Goal: Use online tool/utility: Utilize a website feature to perform a specific function

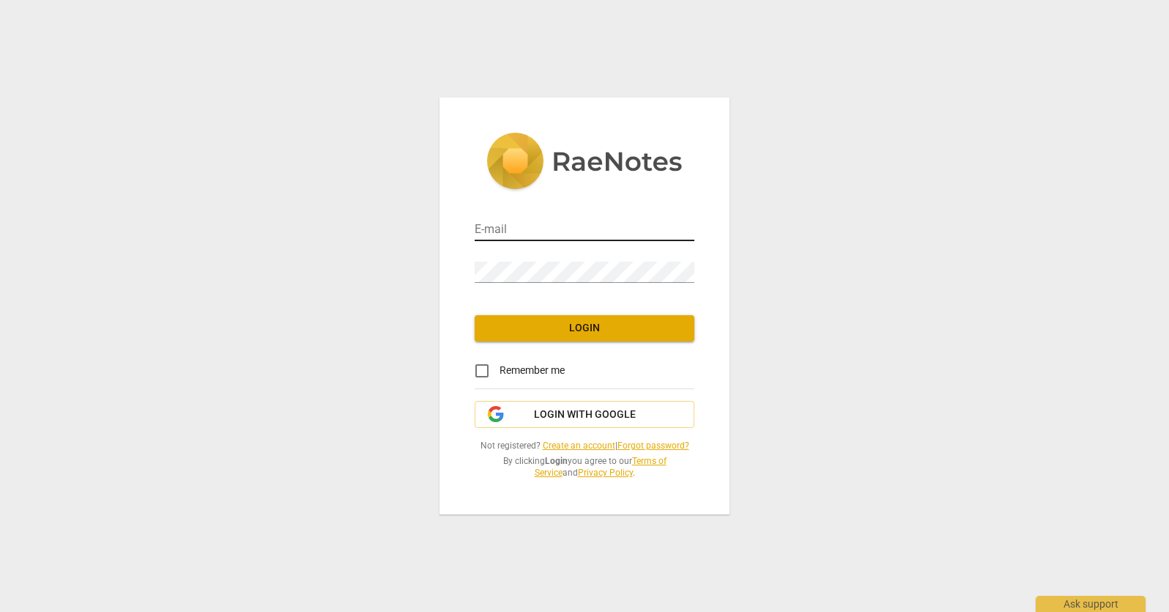
click at [525, 224] on input "email" at bounding box center [585, 230] width 220 height 21
type input "[EMAIL_ADDRESS][PERSON_NAME][DOMAIN_NAME]"
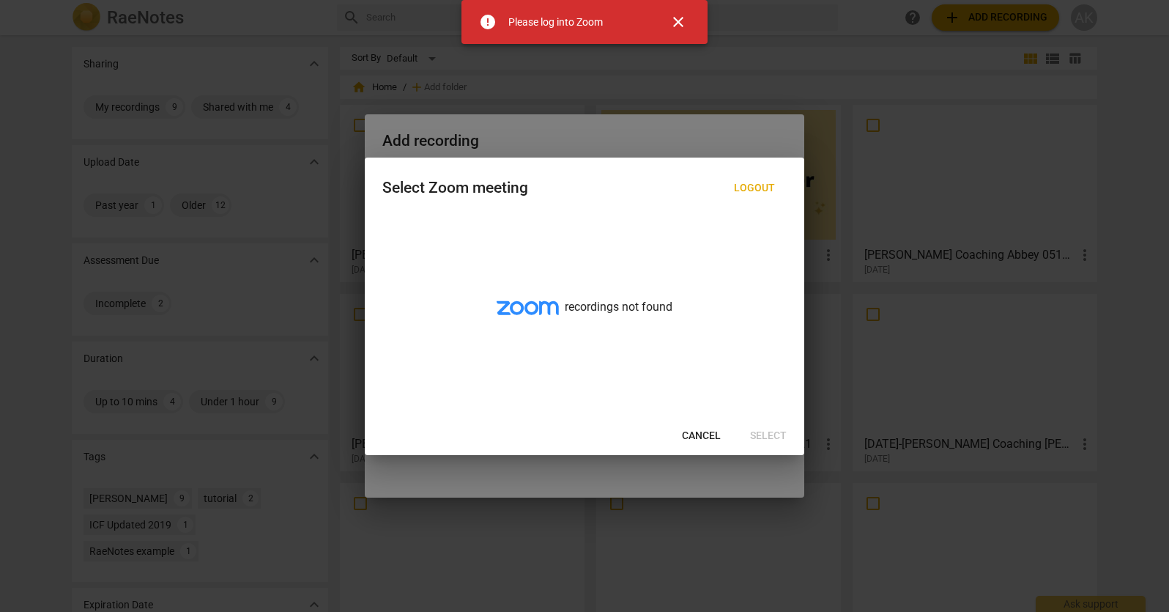
click at [697, 433] on span "Cancel" at bounding box center [701, 436] width 39 height 15
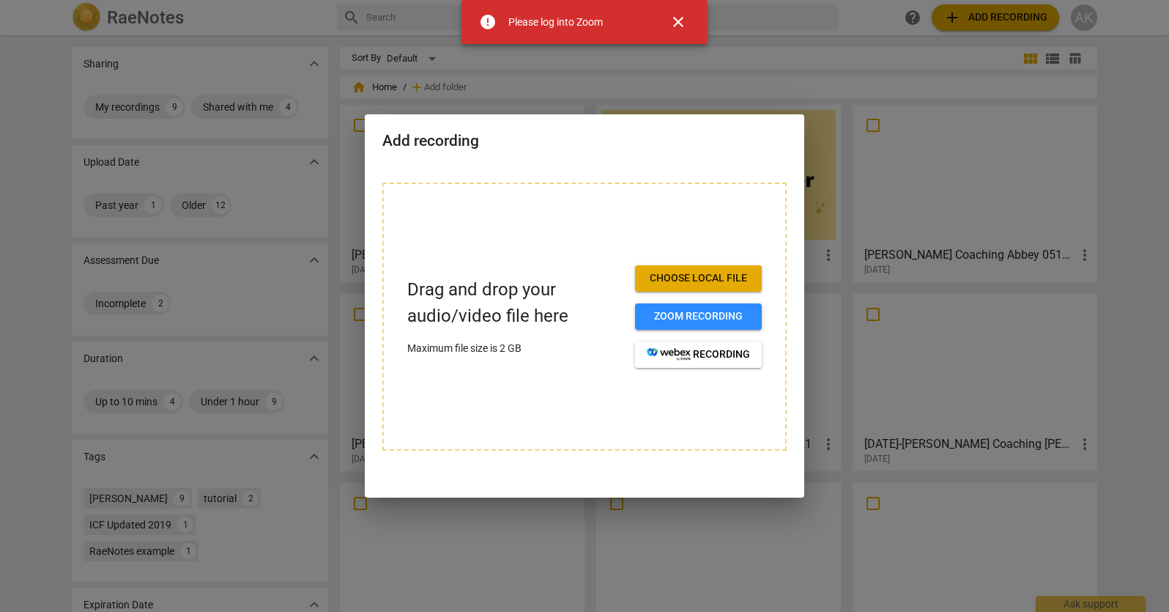
click at [670, 283] on span "Choose local file" at bounding box center [698, 278] width 103 height 15
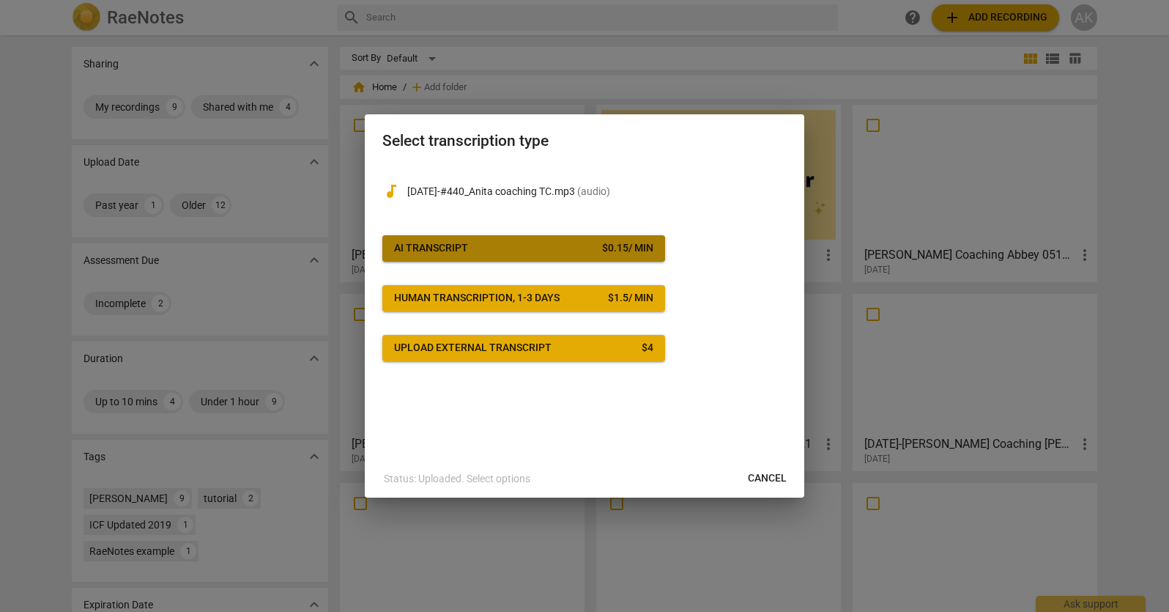
click at [453, 244] on div "AI Transcript" at bounding box center [431, 248] width 74 height 15
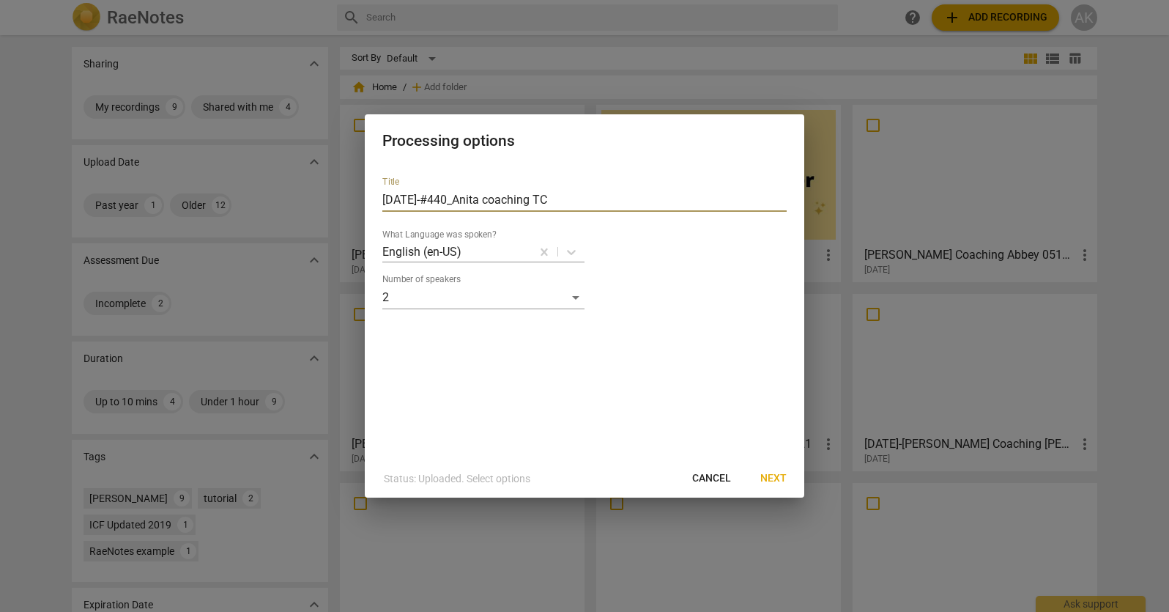
click at [477, 197] on input "2025-08-12-#440_Anita coaching TC" at bounding box center [584, 199] width 404 height 23
drag, startPoint x: 477, startPoint y: 197, endPoint x: 292, endPoint y: 206, distance: 185.6
click at [292, 206] on div "Processing options Title 2025-08-12-#440_Anita coaching TC What Language was sp…" at bounding box center [584, 306] width 1169 height 612
type input "[PERSON_NAME] coaching TC [DATE]"
click at [775, 475] on span "Next" at bounding box center [773, 478] width 26 height 15
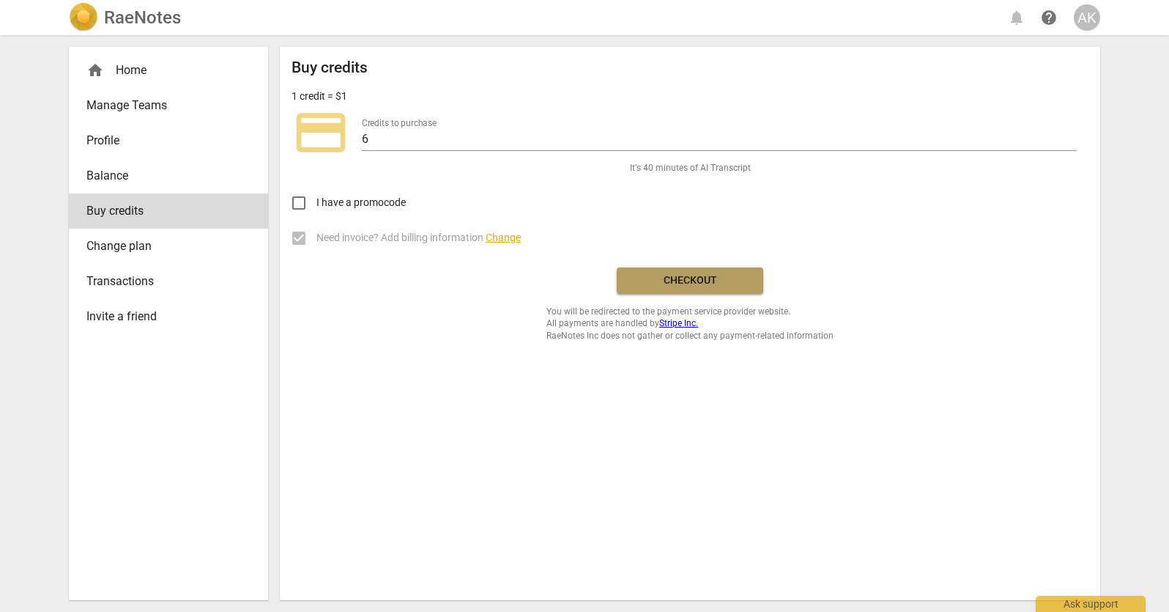
click at [688, 279] on span "Checkout" at bounding box center [690, 280] width 123 height 15
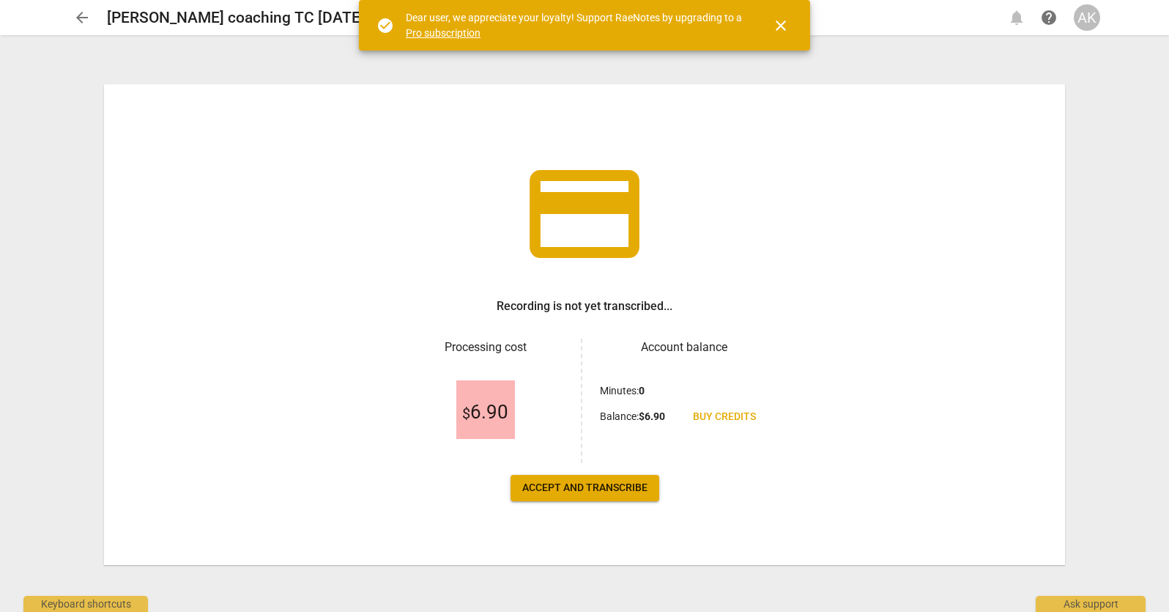
click at [616, 491] on span "Accept and transcribe" at bounding box center [584, 488] width 125 height 15
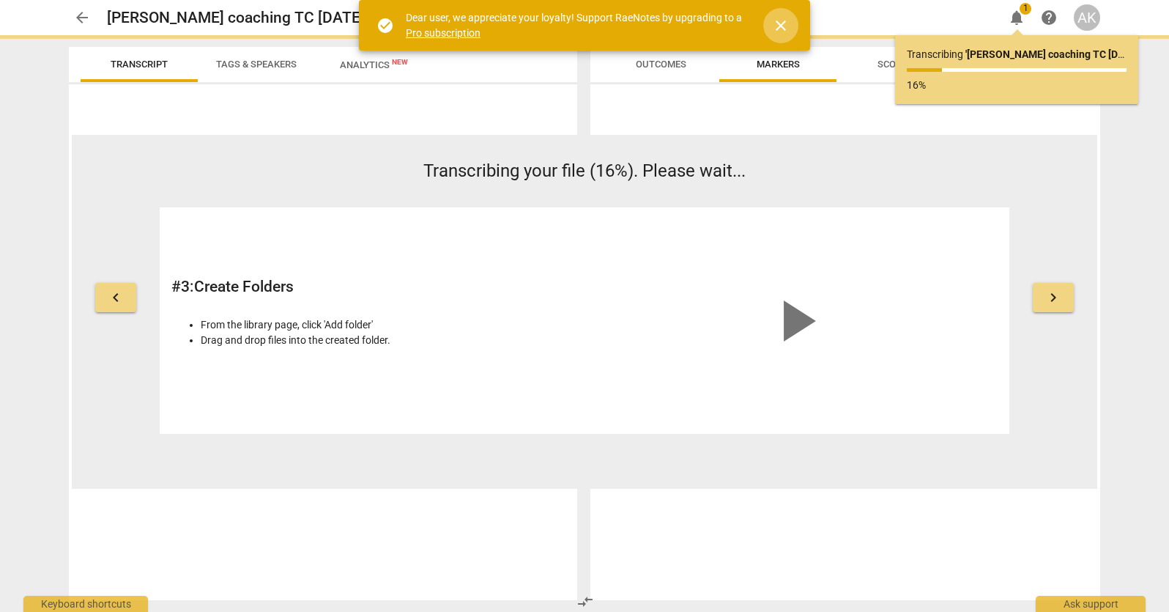
click at [782, 26] on span "close" at bounding box center [781, 26] width 18 height 18
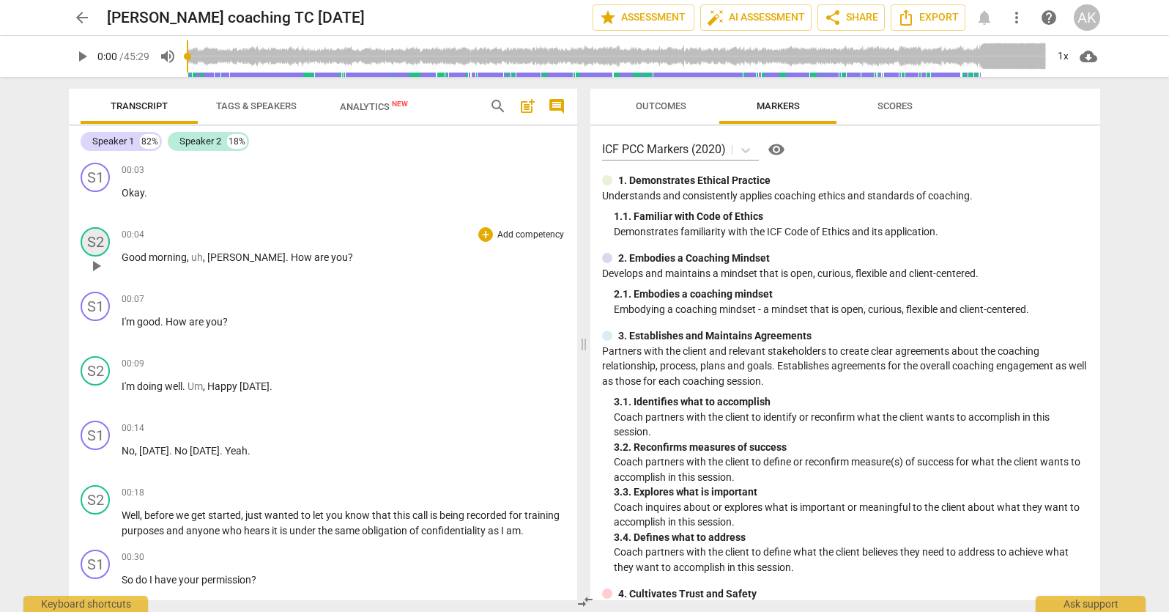
click at [100, 240] on div "S2" at bounding box center [95, 241] width 29 height 29
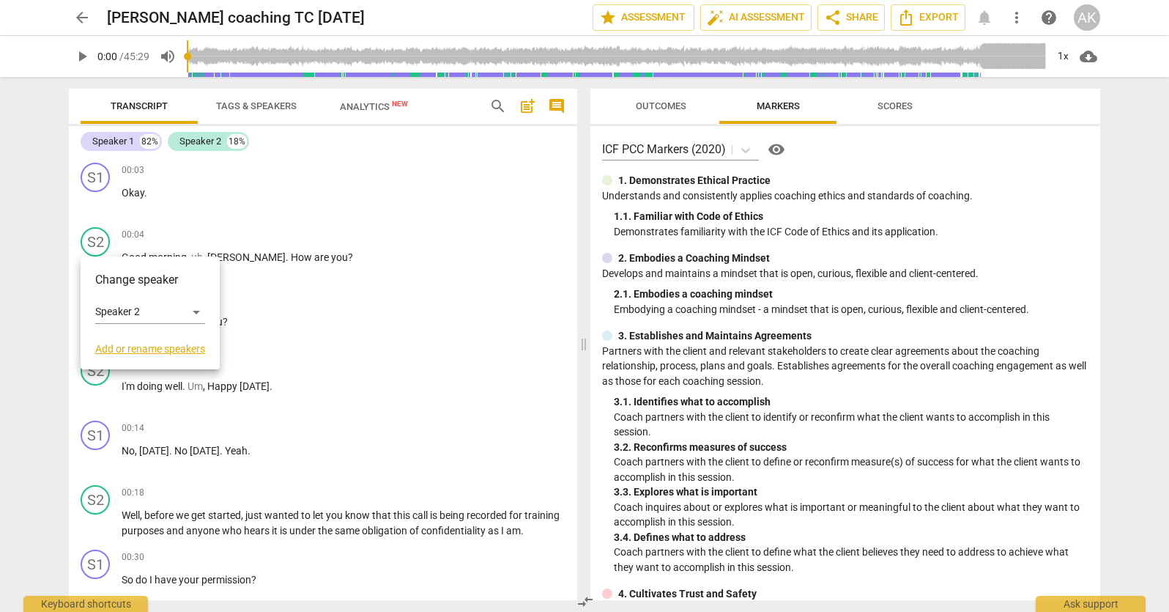
click at [153, 347] on link "Add or rename speakers" at bounding box center [150, 349] width 110 height 12
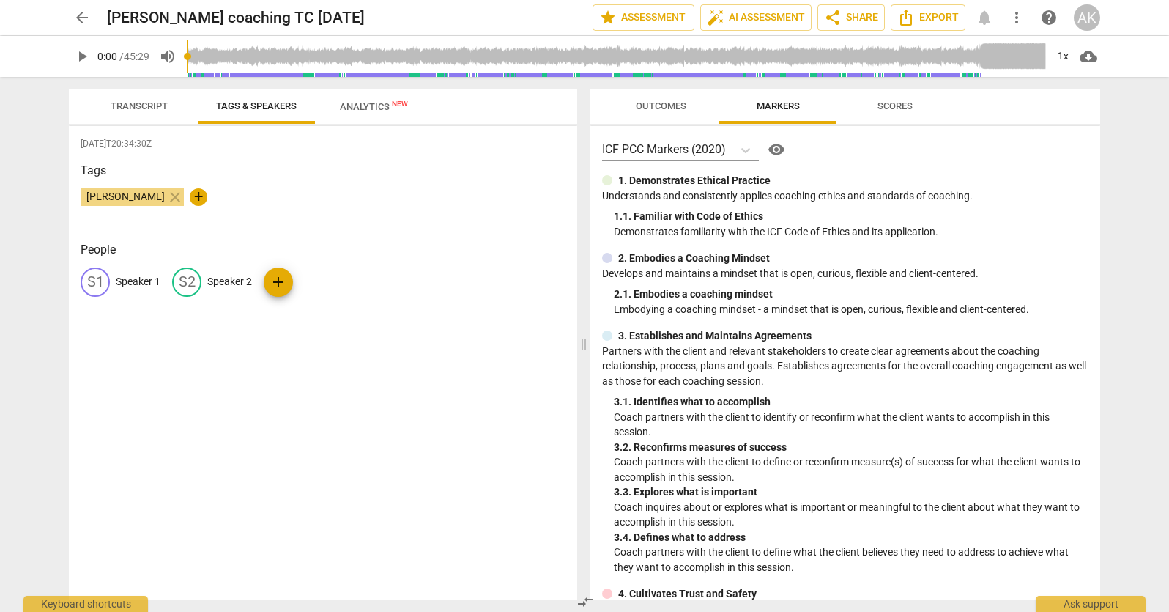
click at [106, 201] on span "[PERSON_NAME]" at bounding box center [126, 196] width 90 height 12
click at [95, 281] on span "edit" at bounding box center [95, 282] width 18 height 18
type input "[PERSON_NAME]"
click at [313, 284] on p "Speaker 2" at bounding box center [325, 281] width 45 height 15
type input "TC"
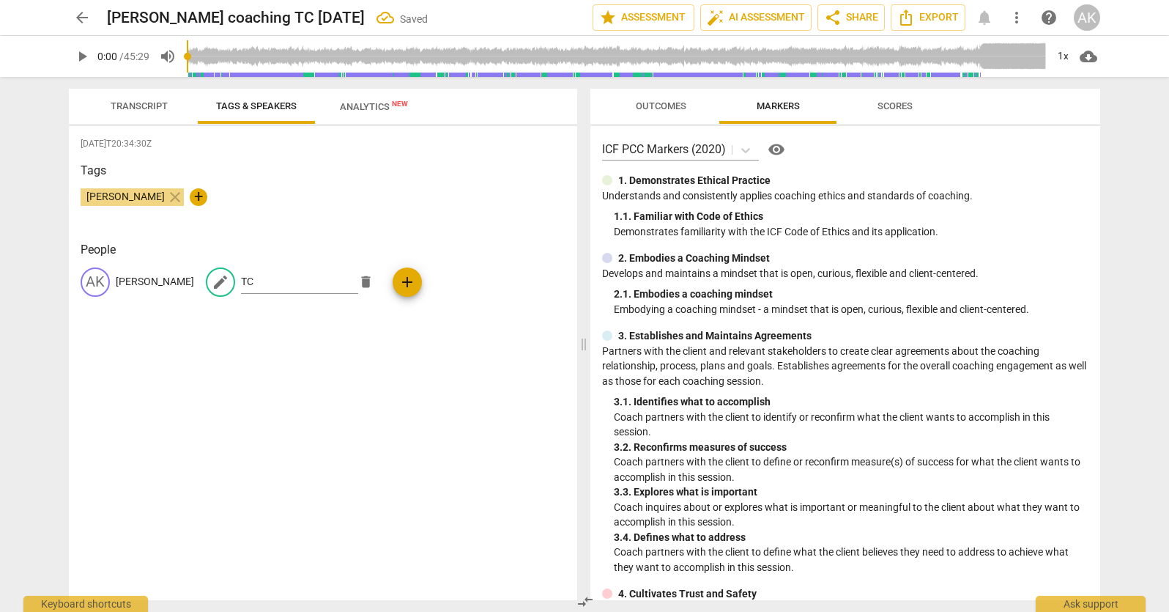
click at [340, 377] on div "[DATE]T20:34:30Z Tags [PERSON_NAME] close + People AK [PERSON_NAME] edit TC del…" at bounding box center [323, 363] width 508 height 474
click at [154, 103] on span "Transcript" at bounding box center [139, 105] width 57 height 11
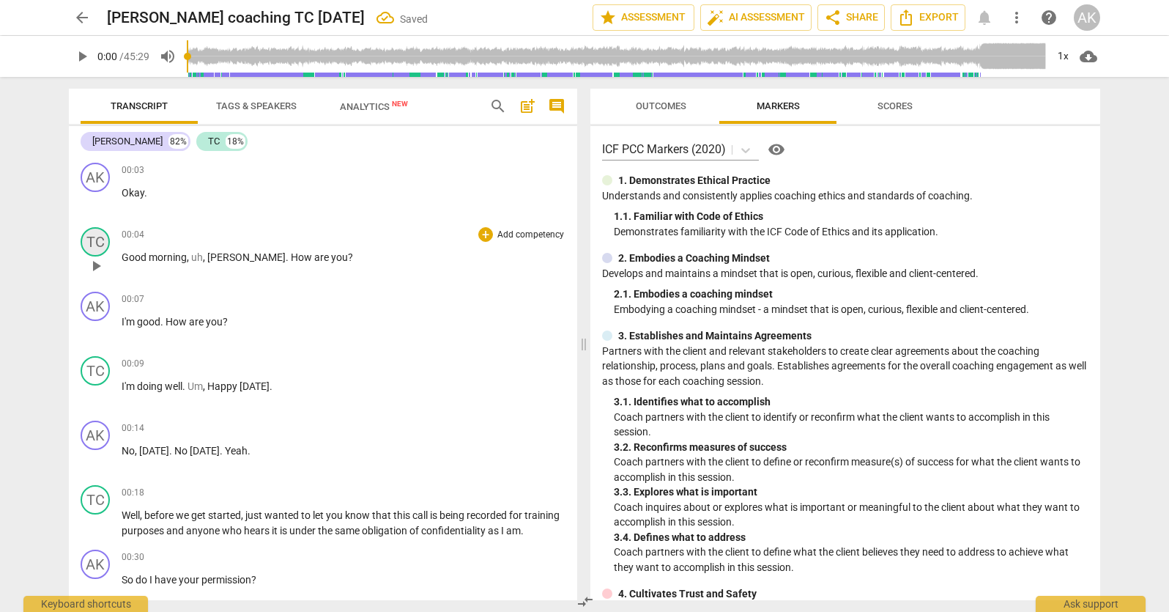
click at [99, 239] on div "TC" at bounding box center [95, 241] width 29 height 29
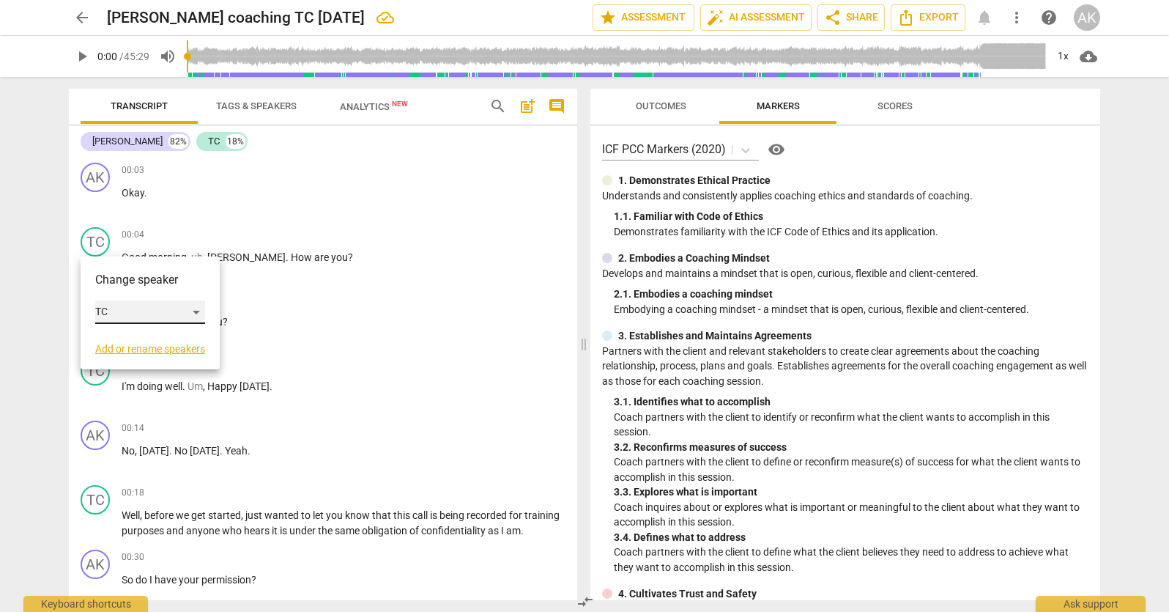
click at [136, 318] on div "TC" at bounding box center [150, 311] width 110 height 23
click at [130, 281] on li "[PERSON_NAME]" at bounding box center [150, 284] width 111 height 28
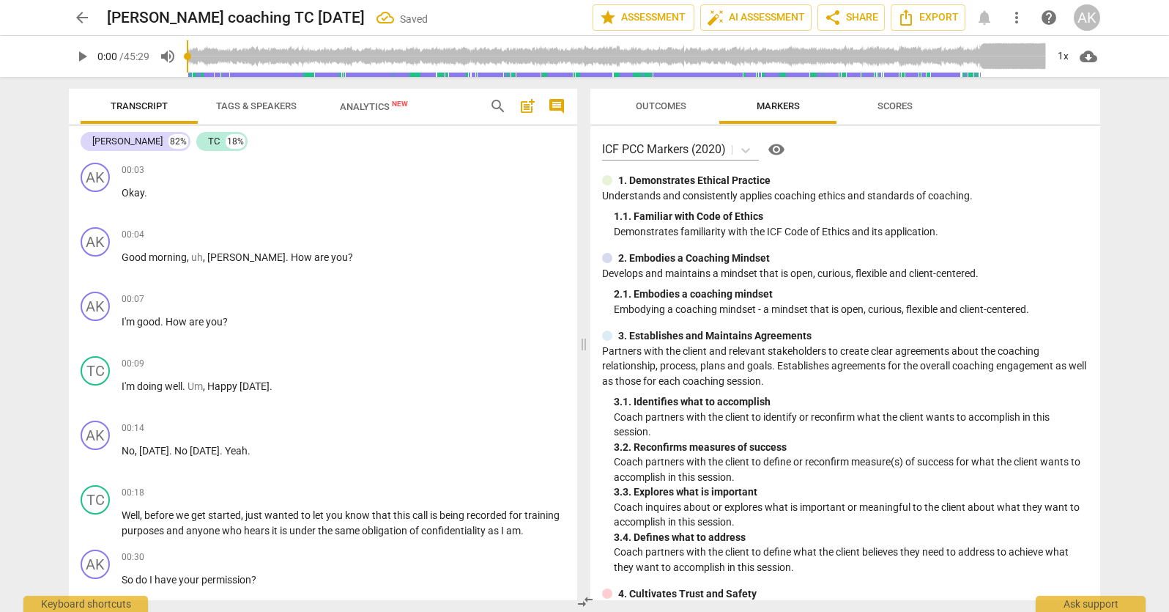
click at [248, 108] on span "Tags & Speakers" at bounding box center [256, 105] width 81 height 11
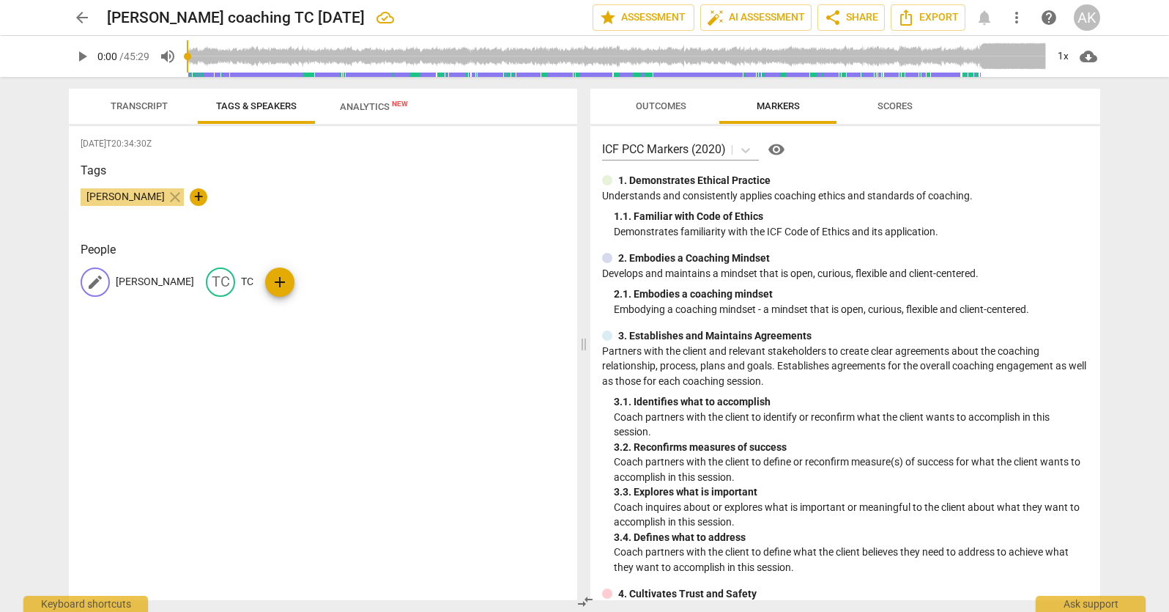
click at [99, 280] on span "edit" at bounding box center [95, 282] width 18 height 18
type input "TC"
click at [152, 352] on div "[DATE]T20:34:30Z Tags [PERSON_NAME] close + People edit TC delete TC TC add" at bounding box center [323, 363] width 508 height 474
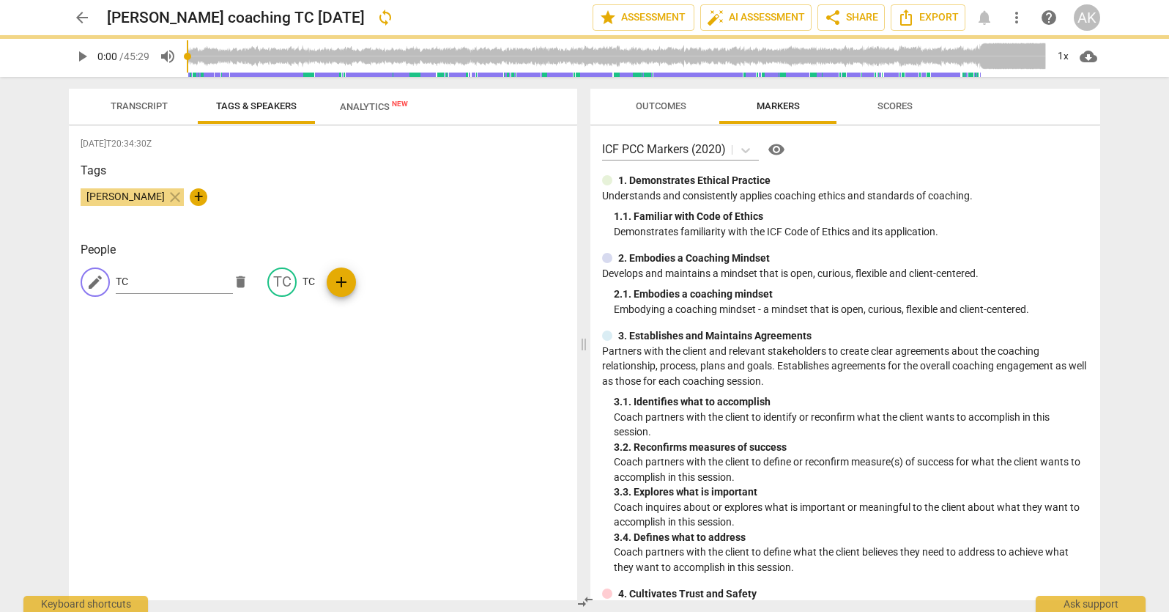
click at [280, 285] on div "edit TC delete TC TC add" at bounding box center [323, 287] width 485 height 41
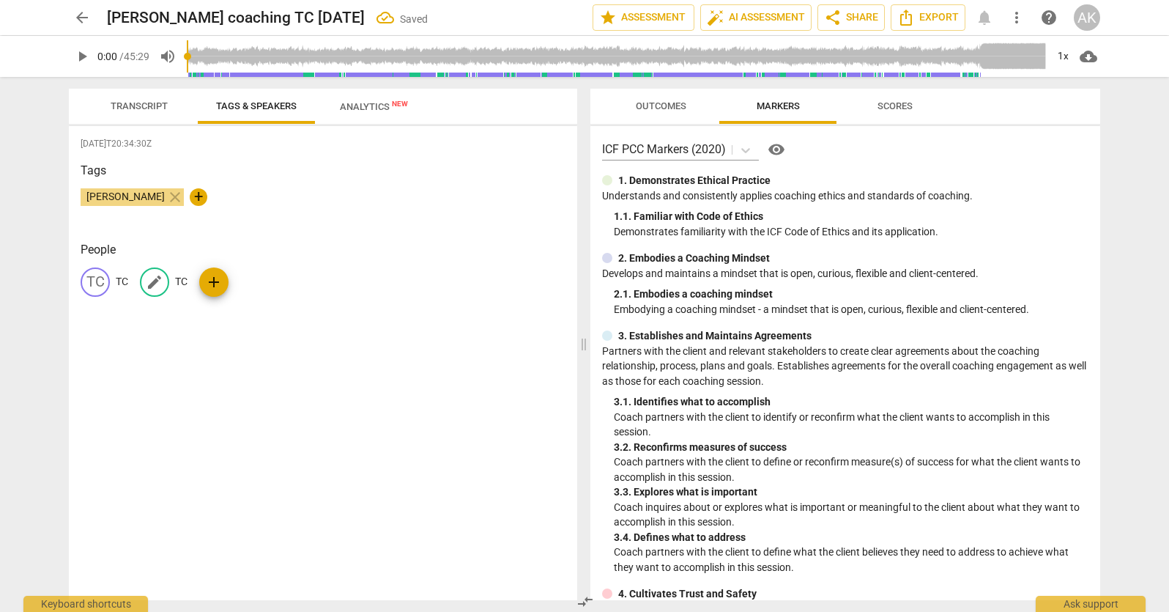
click at [160, 288] on span "edit" at bounding box center [155, 282] width 18 height 18
type input "[PERSON_NAME]"
click at [202, 383] on div "[DATE]T20:34:30Z Tags [PERSON_NAME] close + People TC TC edit [PERSON_NAME] del…" at bounding box center [323, 363] width 508 height 474
click at [144, 107] on span "Transcript" at bounding box center [139, 105] width 57 height 11
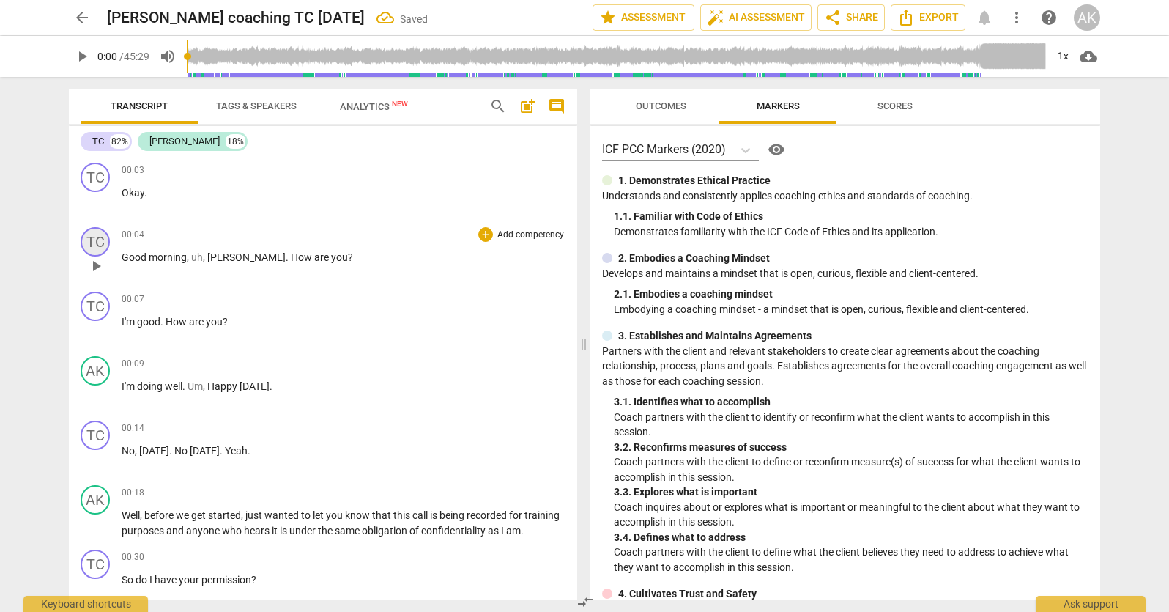
click at [100, 244] on div "TC" at bounding box center [95, 241] width 29 height 29
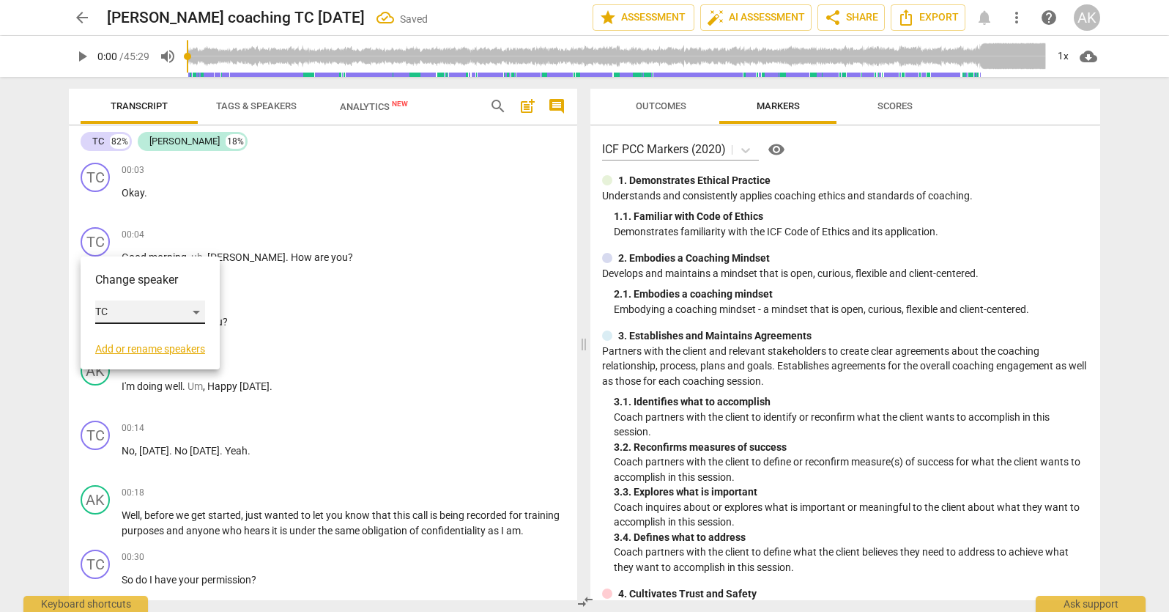
click at [134, 315] on div "TC" at bounding box center [150, 311] width 110 height 23
click at [139, 346] on li "[PERSON_NAME]" at bounding box center [150, 340] width 111 height 28
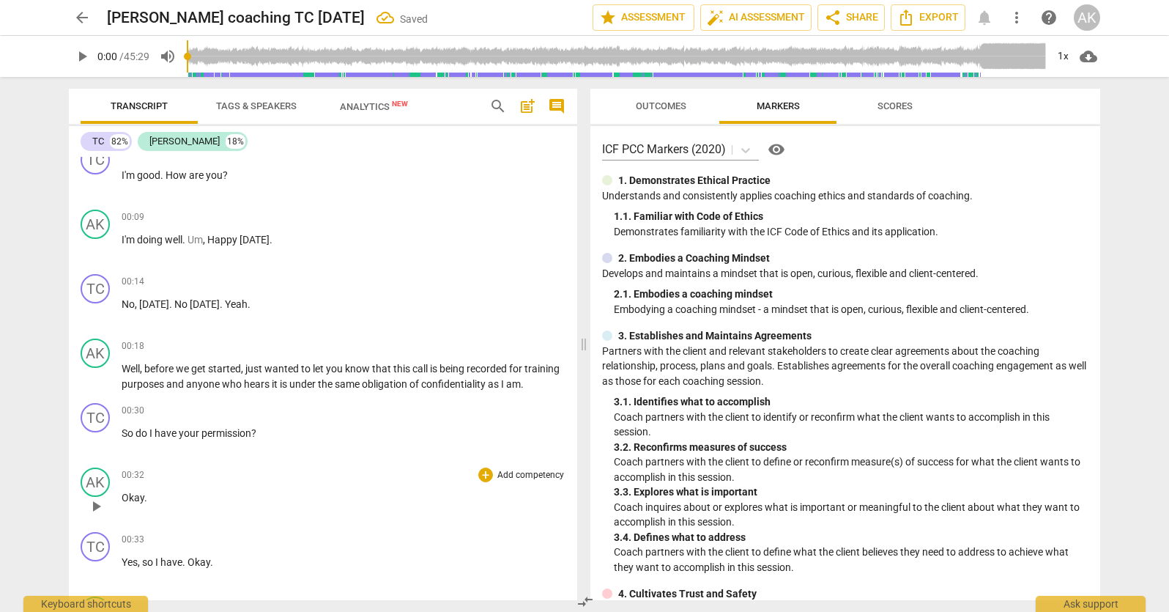
scroll to position [220, 0]
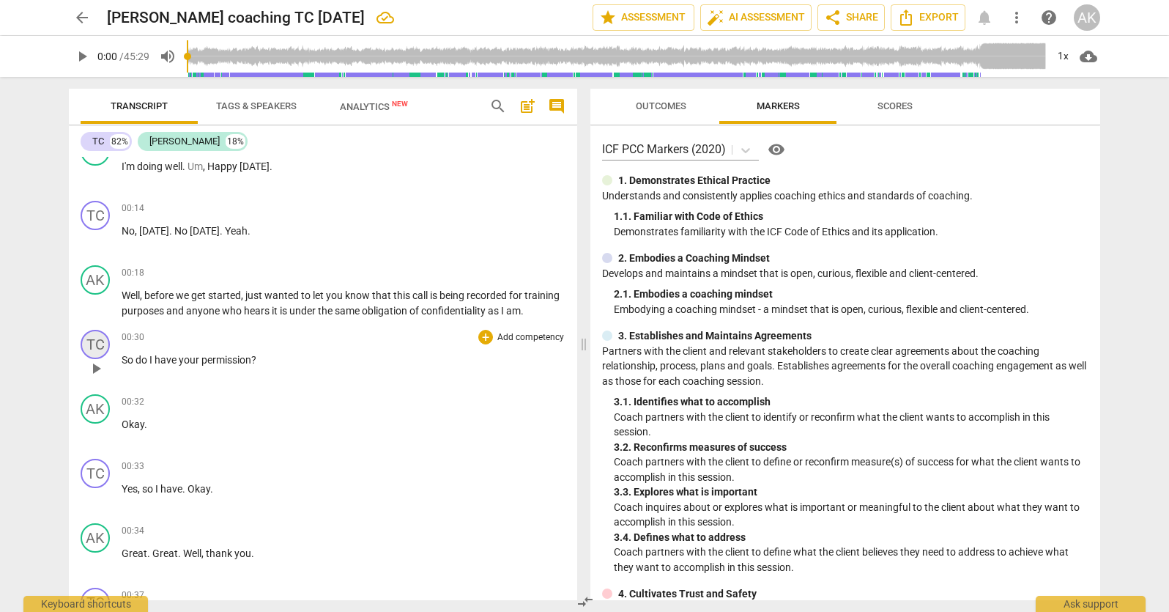
click at [88, 358] on div "TC" at bounding box center [95, 344] width 29 height 29
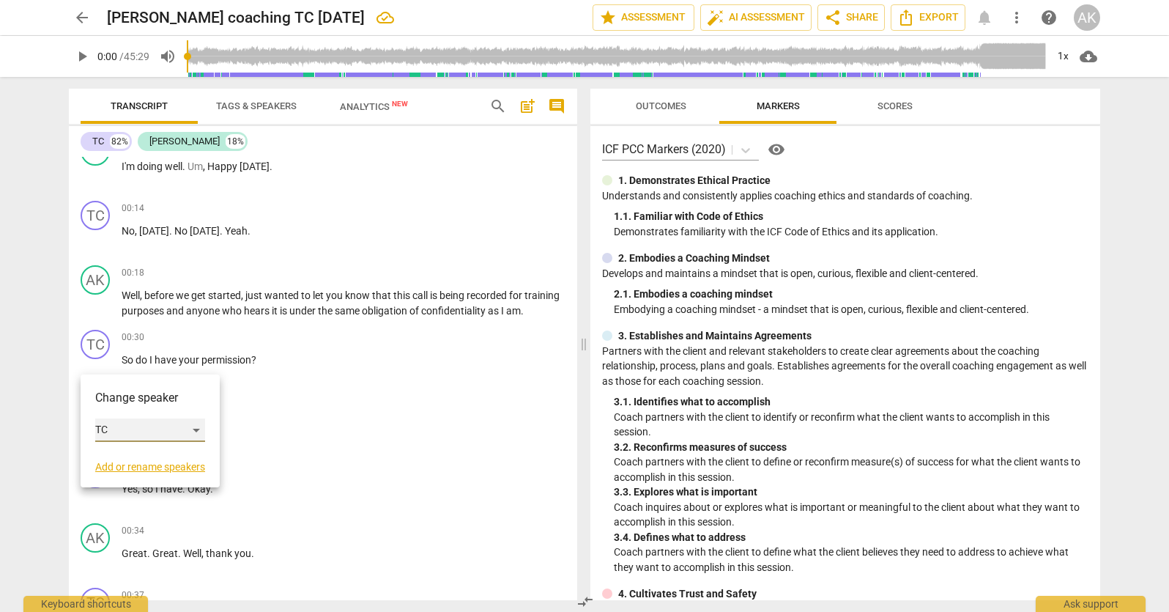
click at [126, 430] on div "TC" at bounding box center [150, 429] width 110 height 23
click at [141, 464] on li "[PERSON_NAME]" at bounding box center [150, 458] width 111 height 28
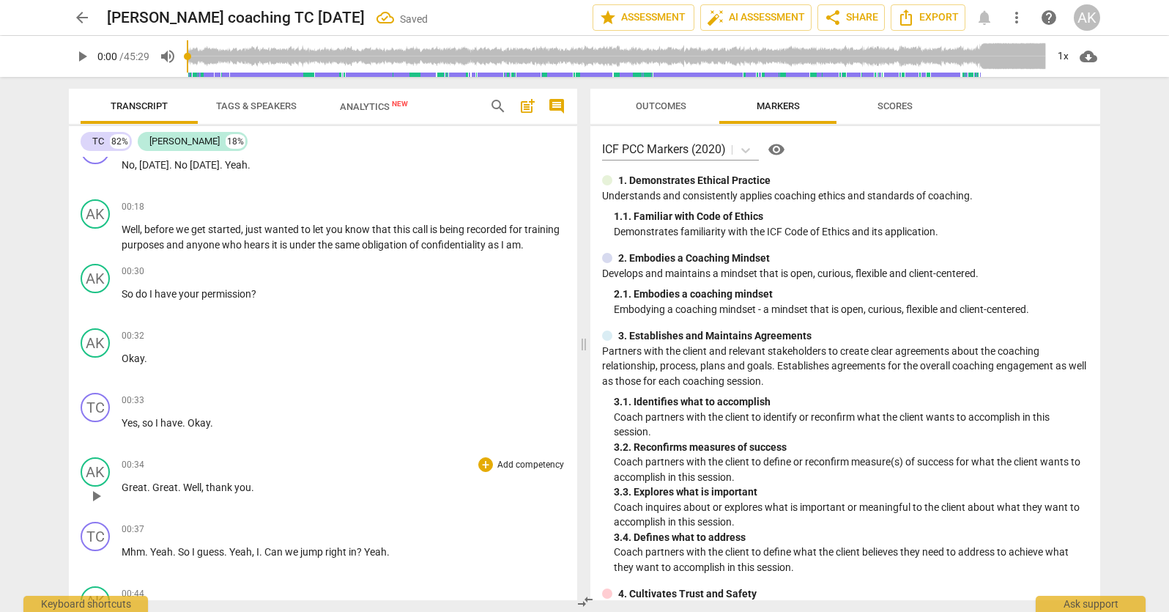
scroll to position [366, 0]
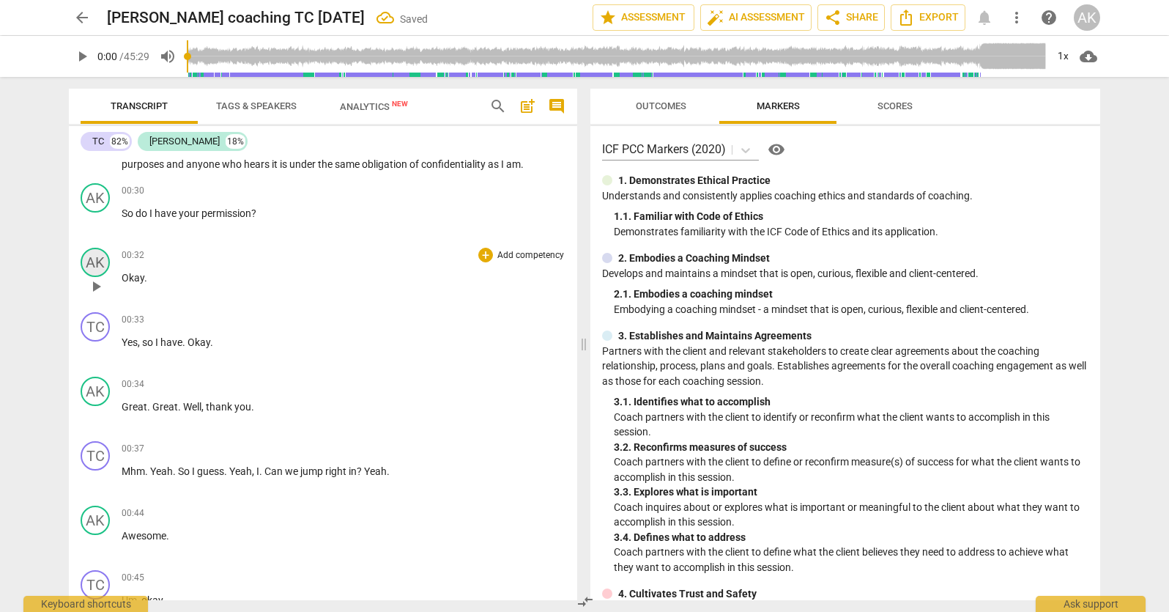
click at [99, 277] on div "AK" at bounding box center [95, 262] width 29 height 29
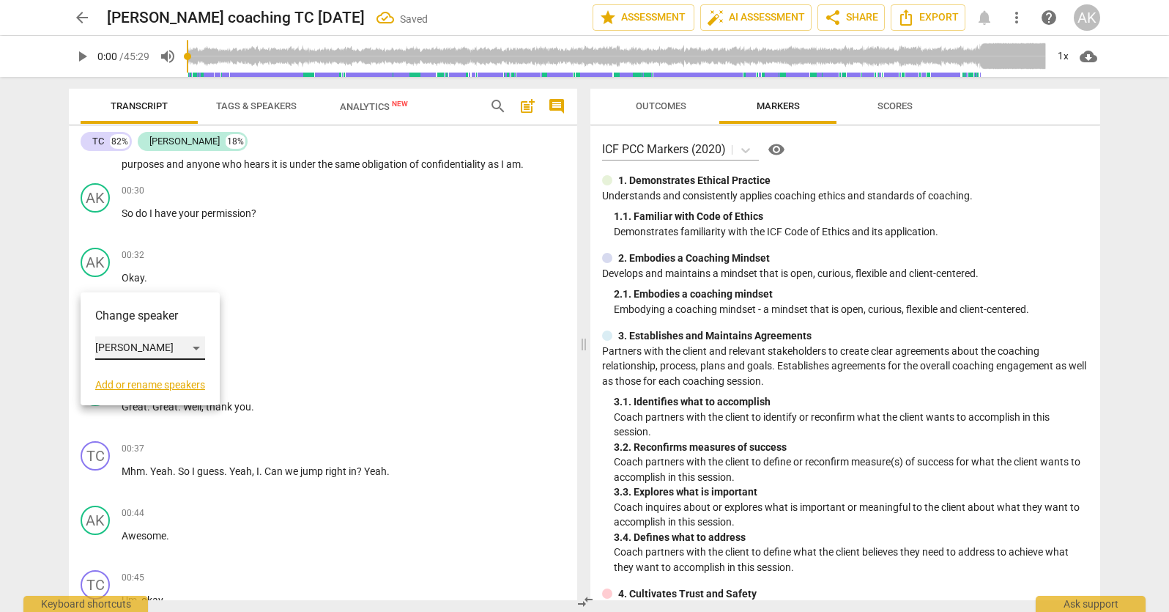
click at [137, 349] on div "[PERSON_NAME]" at bounding box center [150, 347] width 110 height 23
click at [138, 321] on li "TC" at bounding box center [150, 320] width 111 height 28
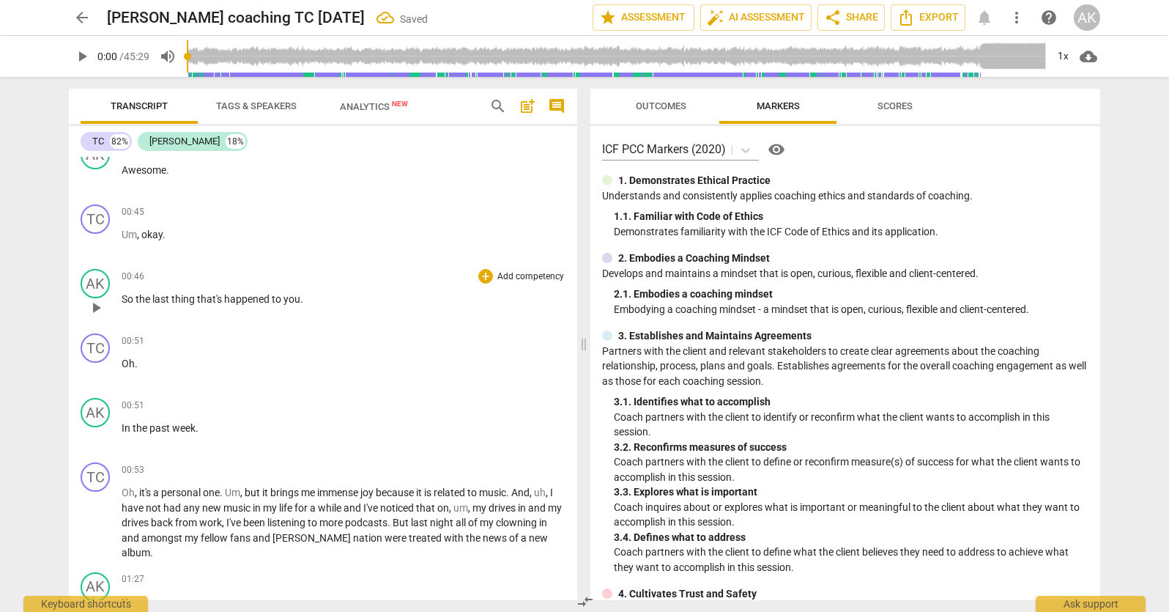
scroll to position [733, 0]
click at [151, 304] on span "the" at bounding box center [144, 298] width 17 height 12
drag, startPoint x: 152, startPoint y: 311, endPoint x: 136, endPoint y: 311, distance: 15.4
click at [136, 304] on span "the" at bounding box center [144, 298] width 17 height 12
click at [204, 435] on p "In the past week ." at bounding box center [344, 427] width 444 height 15
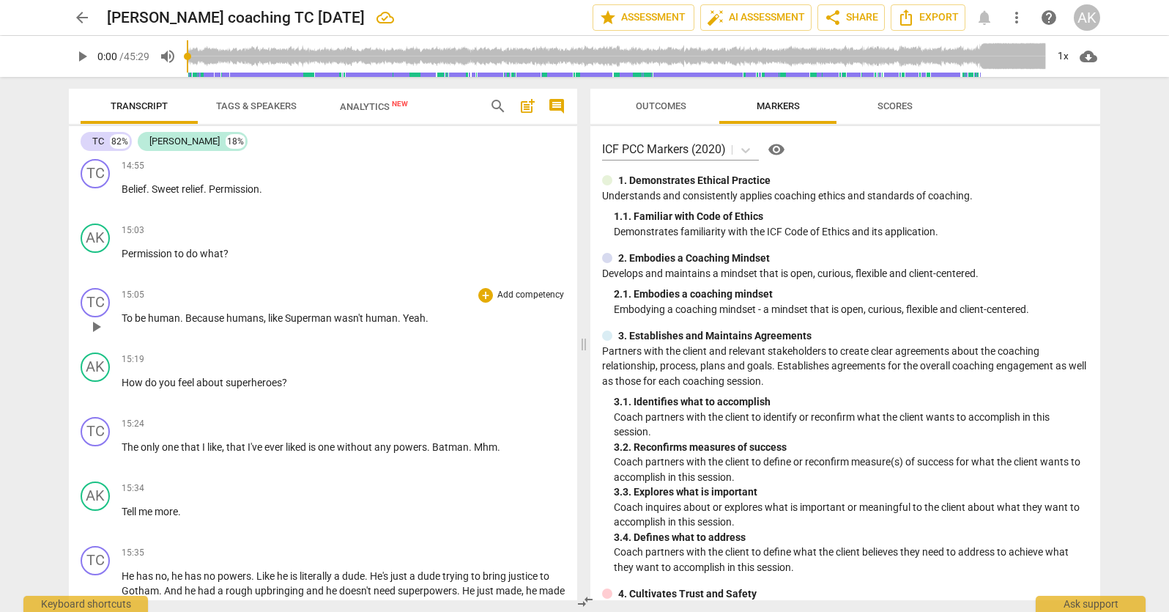
scroll to position [3809, 0]
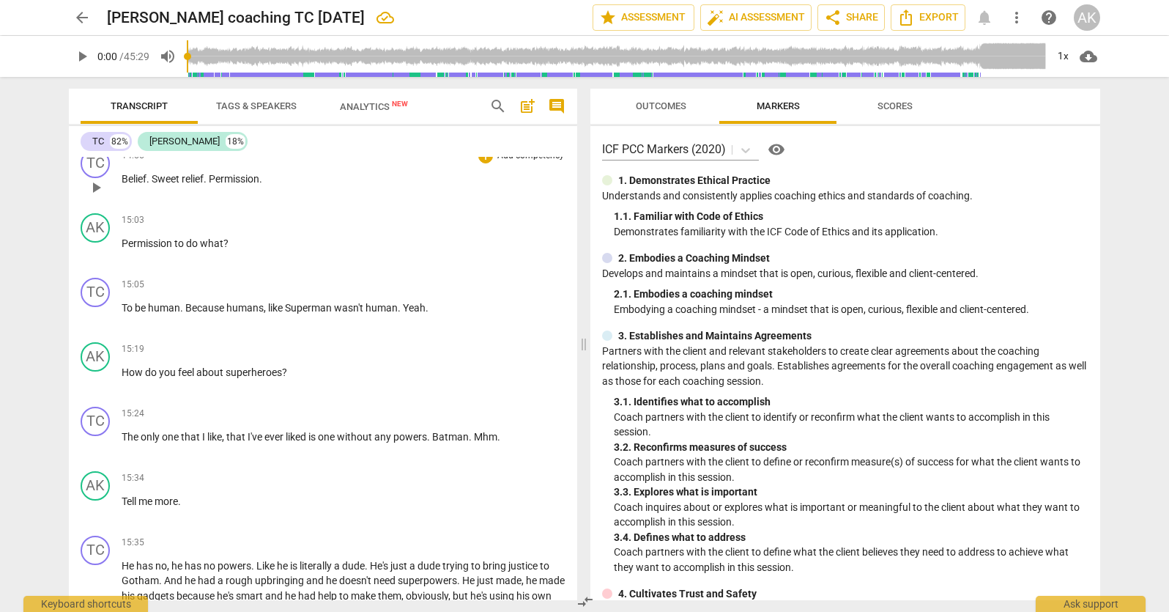
click at [127, 185] on span "Belief" at bounding box center [134, 179] width 25 height 12
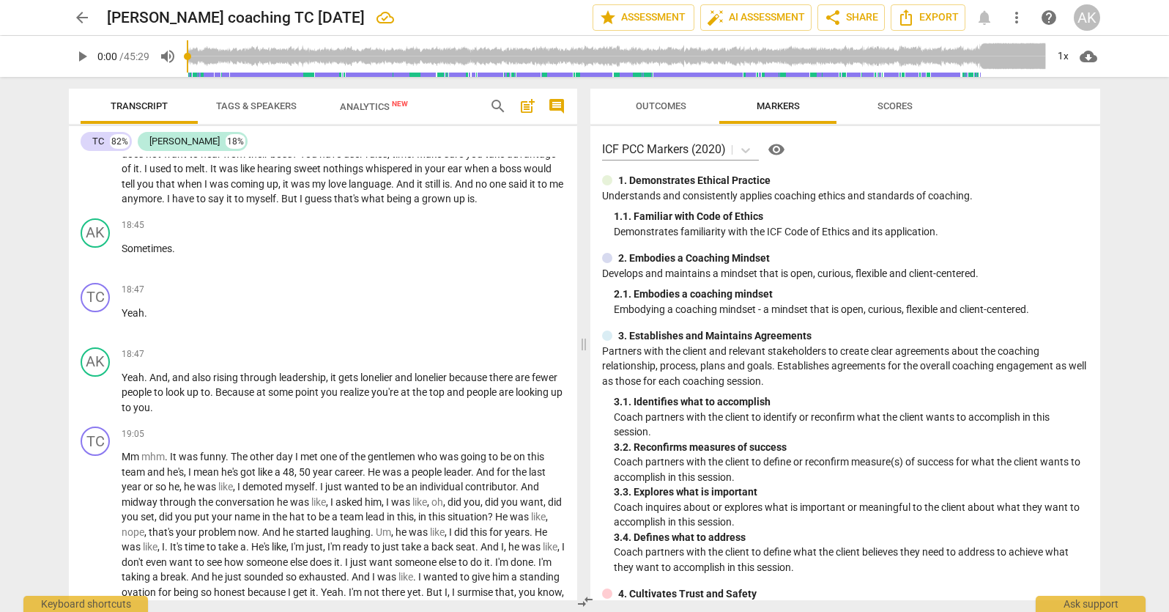
scroll to position [5055, 0]
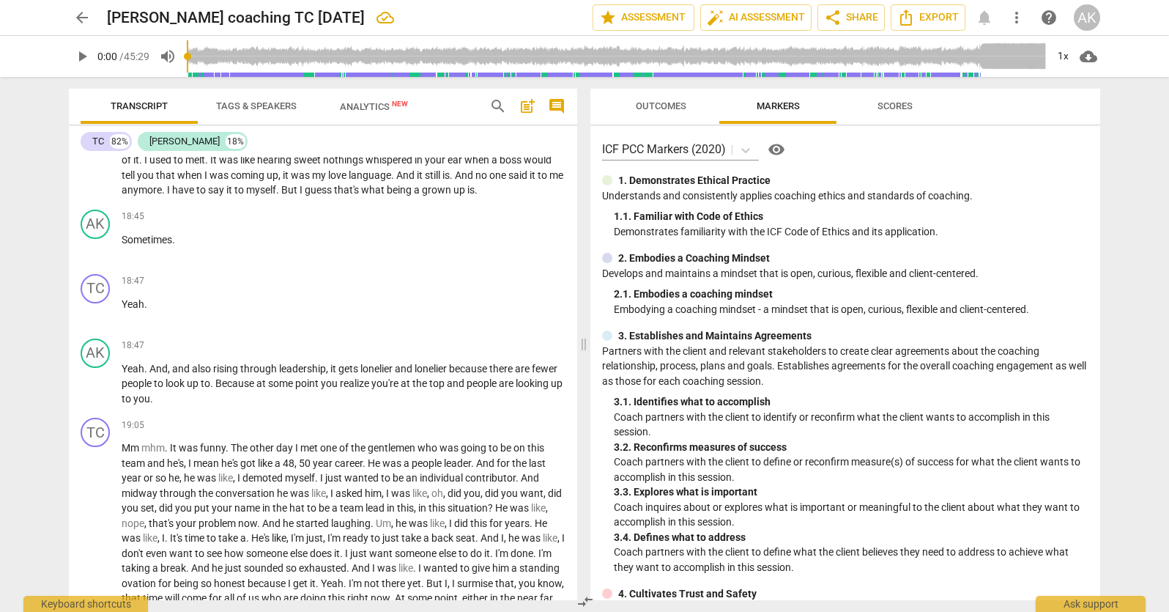
click at [81, 53] on span "play_arrow" at bounding box center [82, 57] width 18 height 18
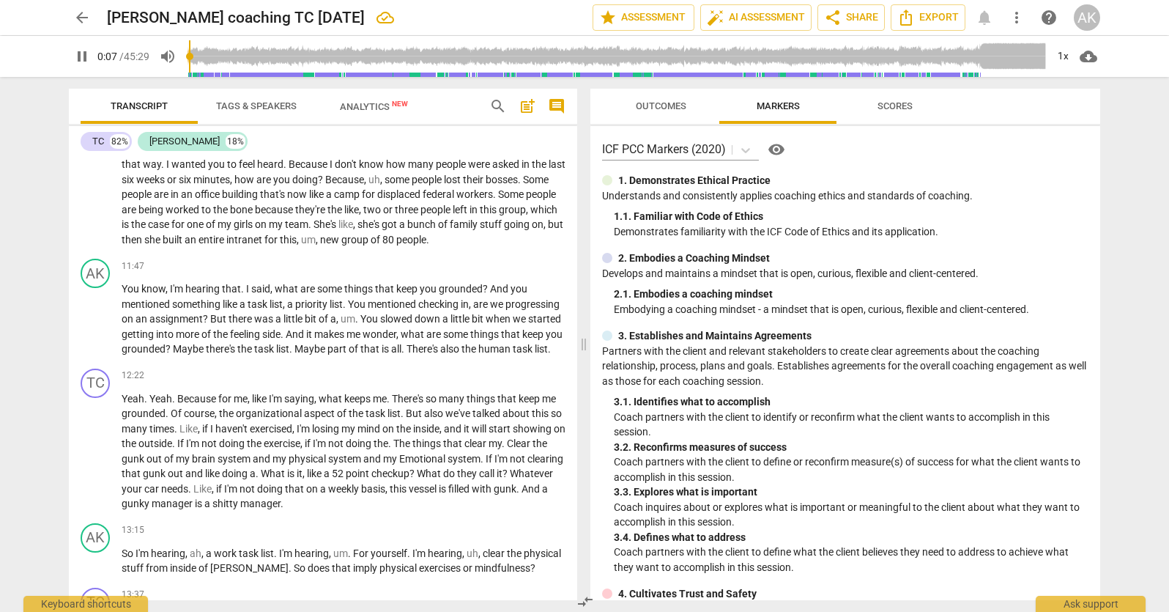
scroll to position [0, 0]
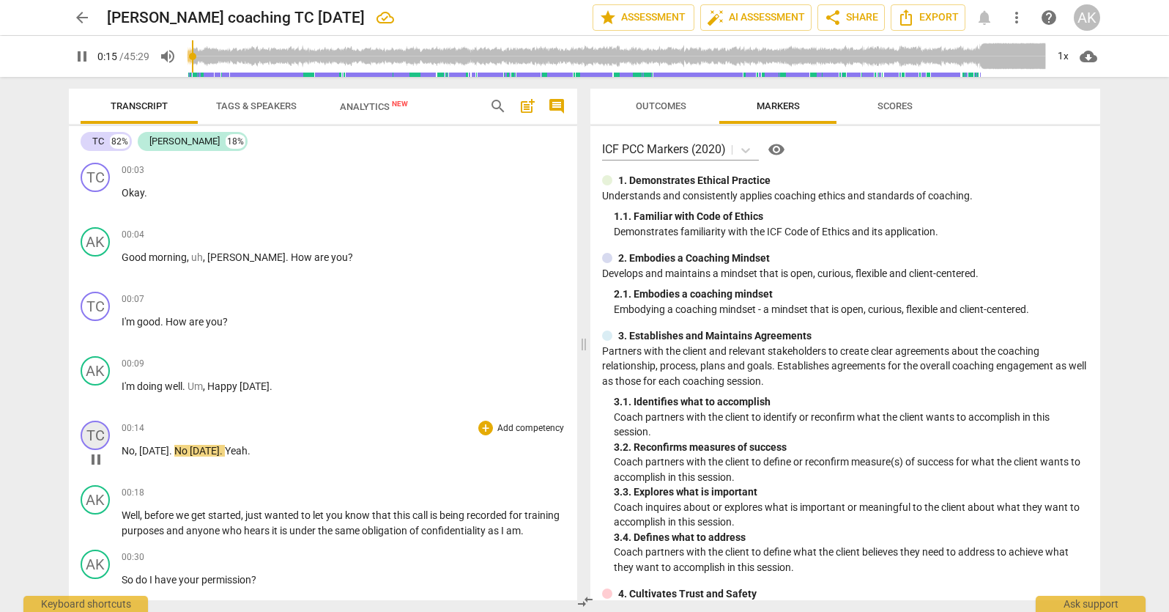
click at [87, 434] on div "TC" at bounding box center [95, 435] width 29 height 29
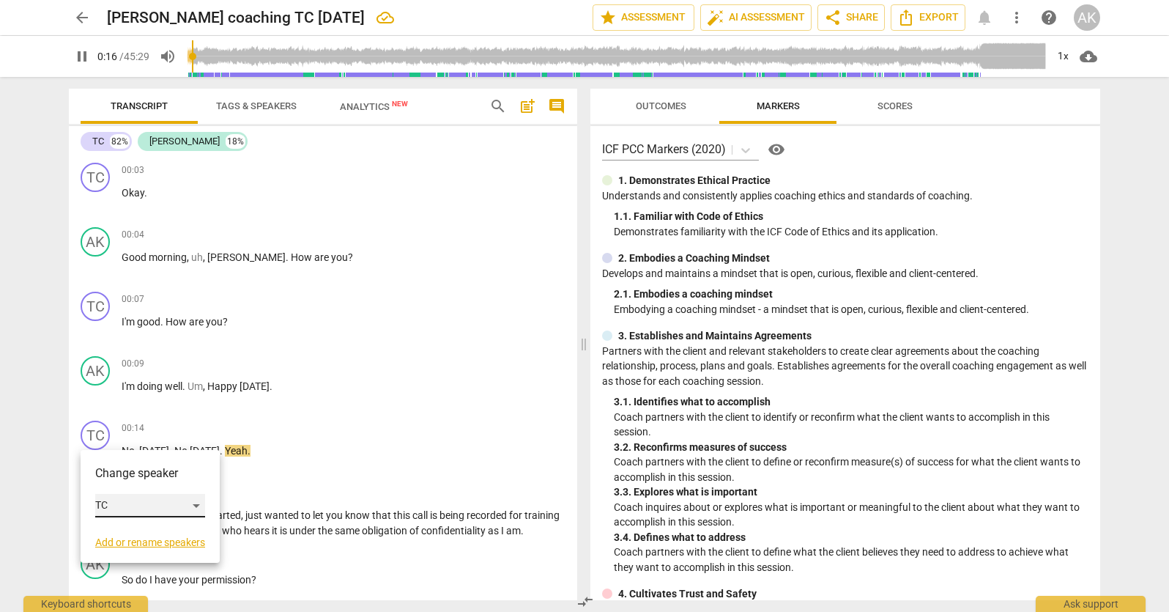
click at [119, 500] on div "TC" at bounding box center [150, 505] width 110 height 23
click at [126, 519] on li "[PERSON_NAME]" at bounding box center [150, 533] width 111 height 28
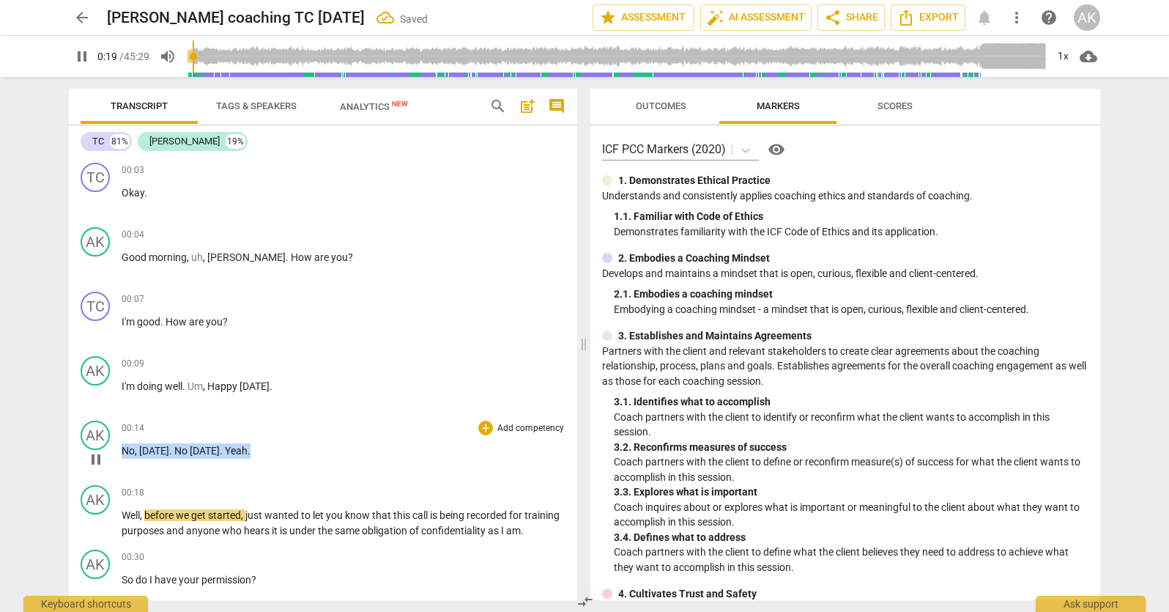
drag, startPoint x: 282, startPoint y: 451, endPoint x: 100, endPoint y: 459, distance: 182.6
click at [100, 459] on div "AK play_arrow pause 00:14 + Add competency keyboard_arrow_right No , [DATE] . N…" at bounding box center [323, 447] width 508 height 64
type input "20"
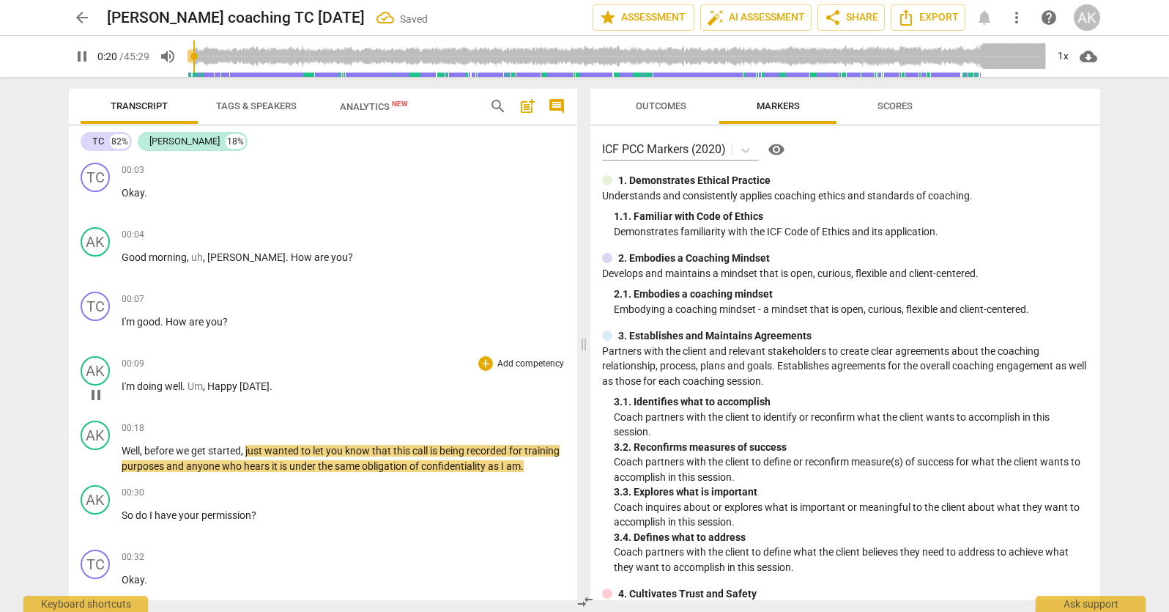
click at [266, 385] on span "[DATE]" at bounding box center [255, 386] width 30 height 12
click at [296, 384] on p "I'm doing well . Um , Happy [DATE] ." at bounding box center [344, 386] width 444 height 15
type input "22"
paste p
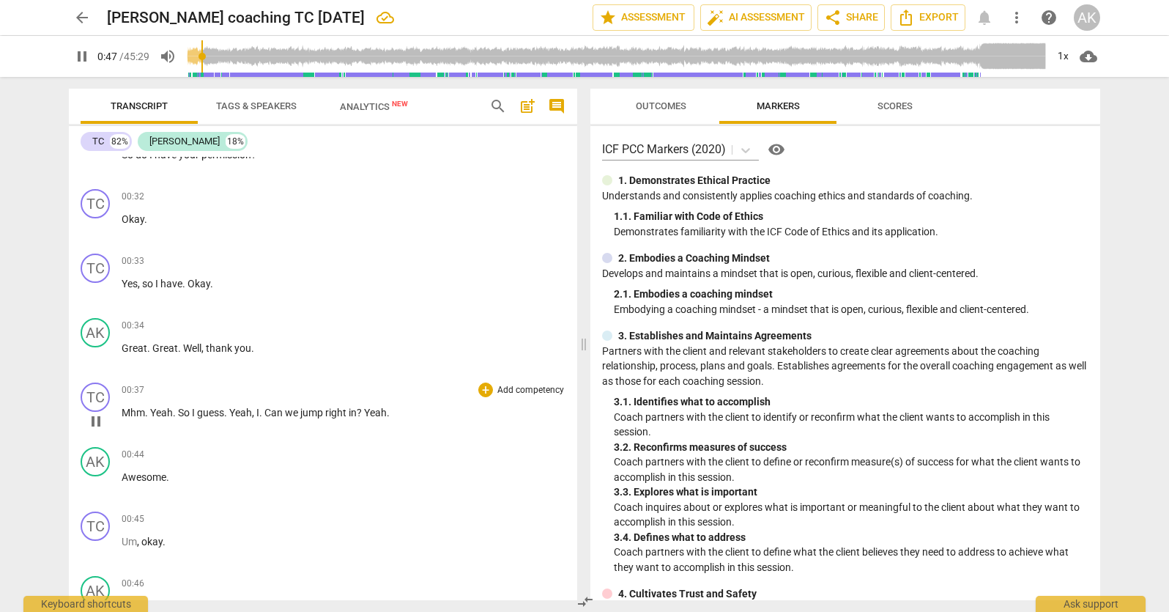
scroll to position [440, 0]
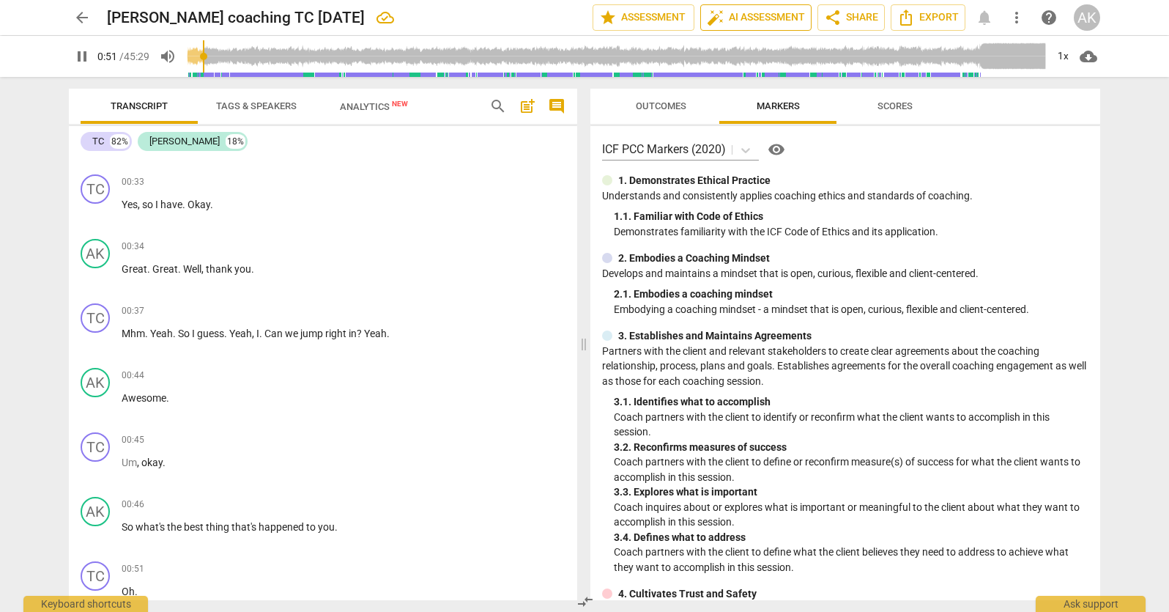
click at [725, 10] on span "auto_fix_high AI Assessment" at bounding box center [756, 18] width 98 height 18
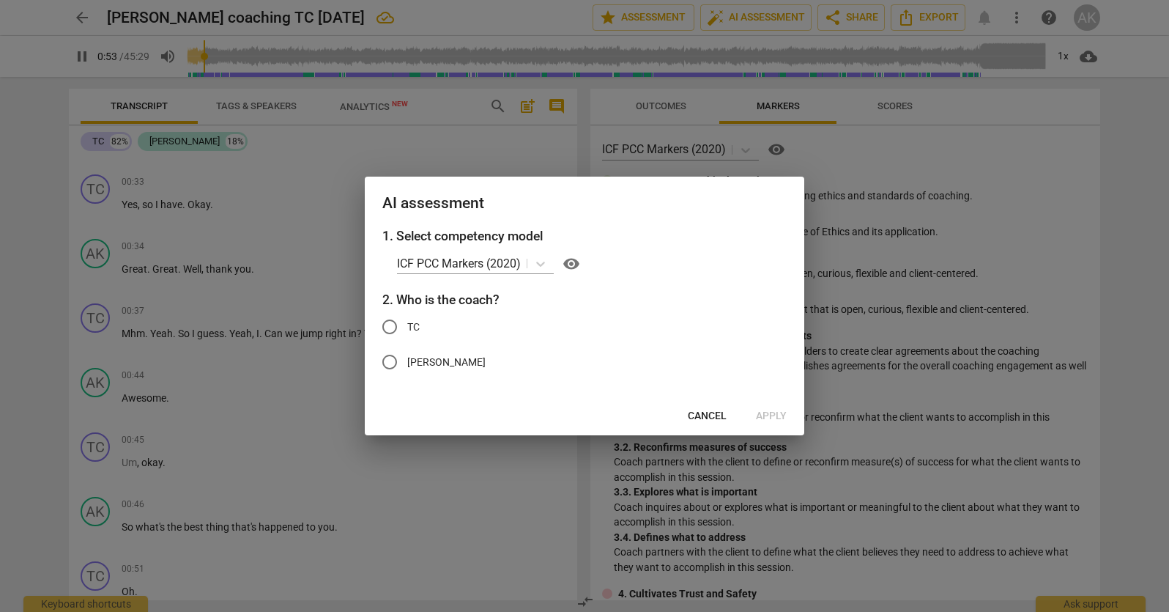
type input "54"
click at [391, 360] on input "[PERSON_NAME]" at bounding box center [389, 361] width 35 height 35
radio input "true"
click at [773, 412] on span "Apply" at bounding box center [771, 416] width 31 height 15
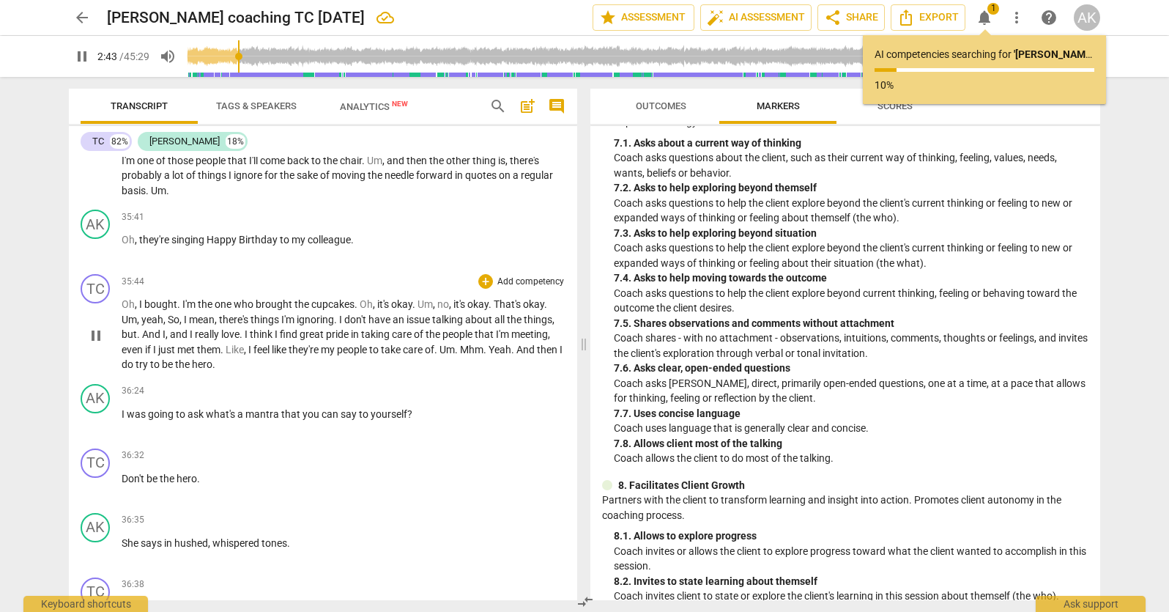
scroll to position [8777, 0]
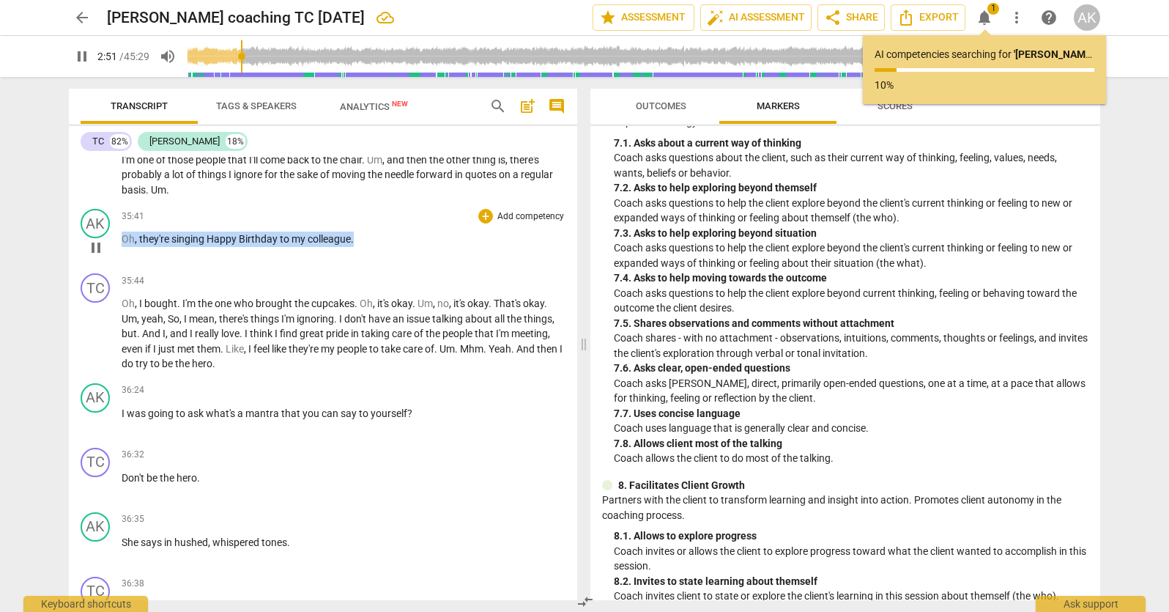
drag, startPoint x: 360, startPoint y: 283, endPoint x: 70, endPoint y: 283, distance: 290.1
click at [70, 267] on div "AK play_arrow pause 35:41 + Add competency keyboard_arrow_right Oh , they're si…" at bounding box center [323, 235] width 508 height 64
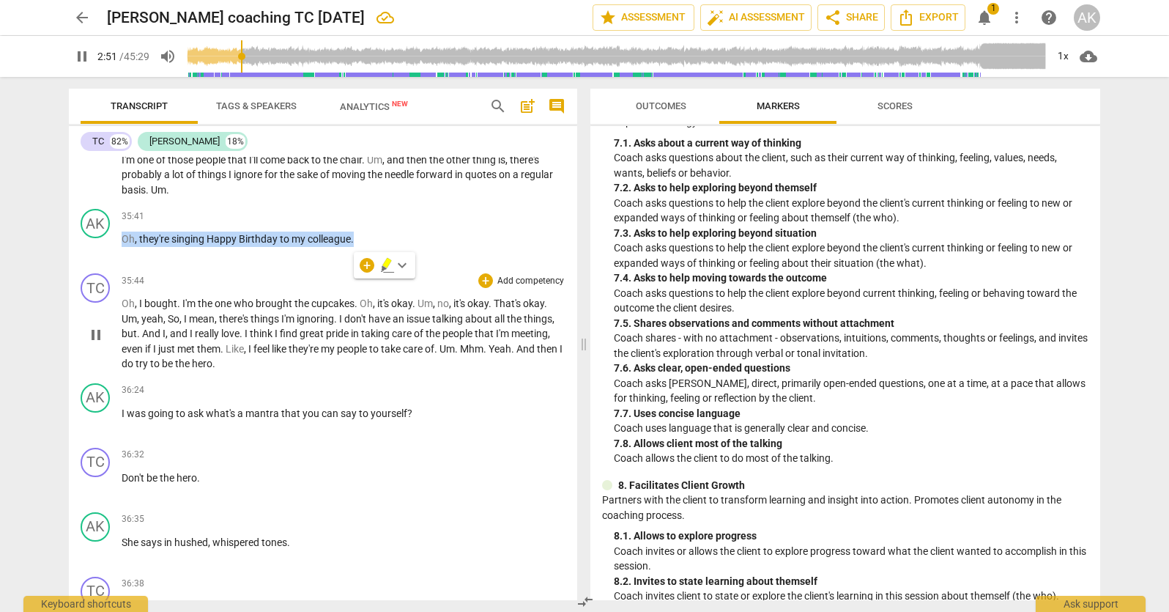
type input "172"
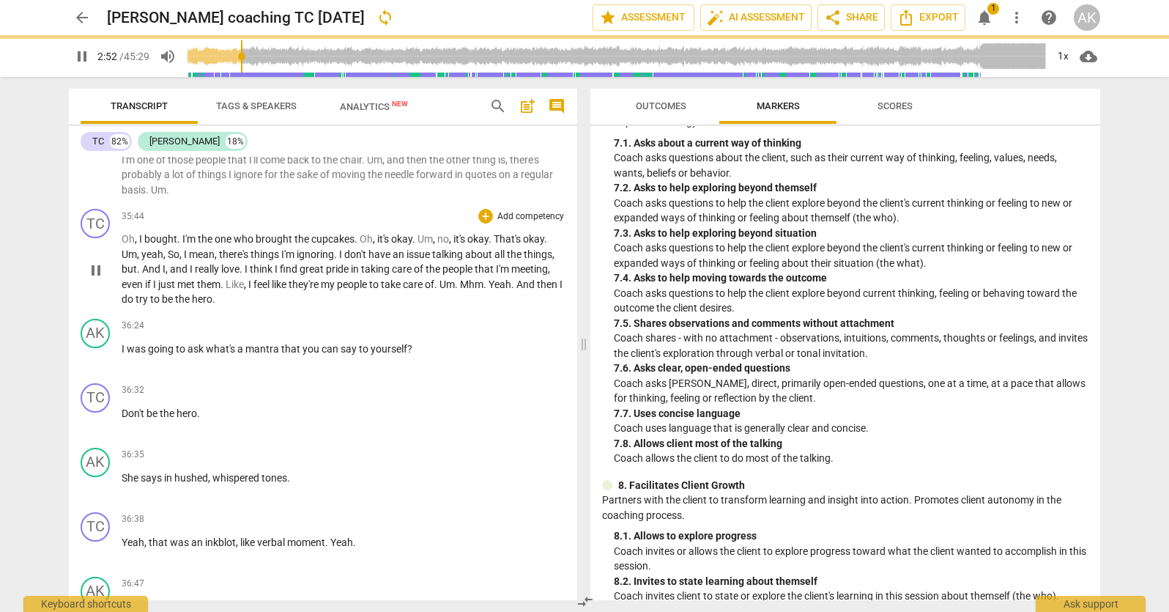
click at [122, 245] on span "Oh" at bounding box center [128, 239] width 13 height 12
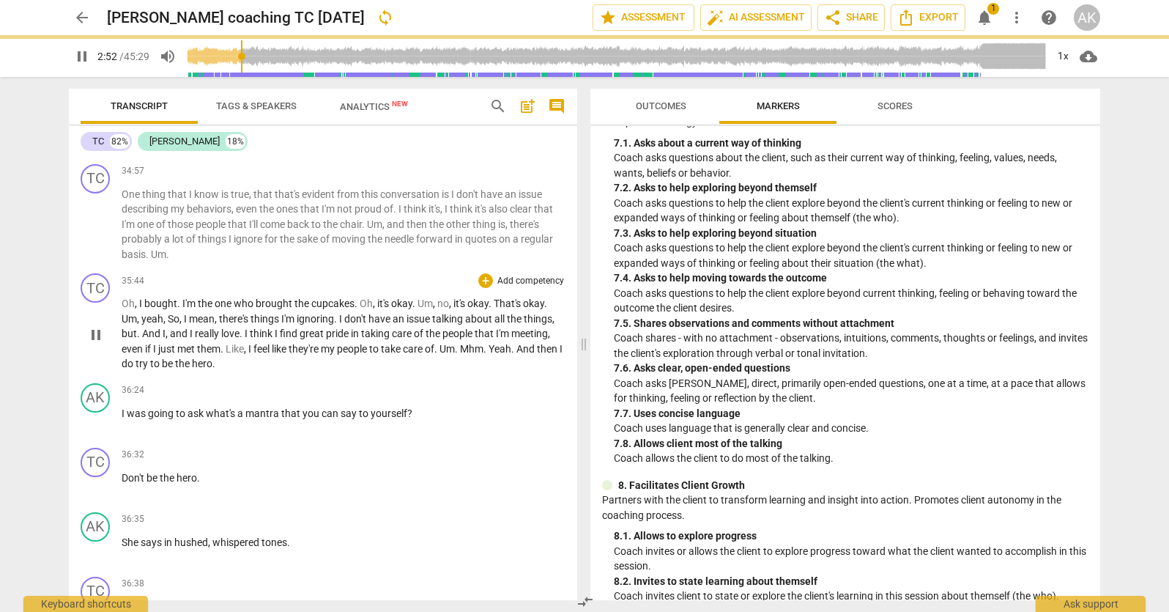
paste p
type input "172"
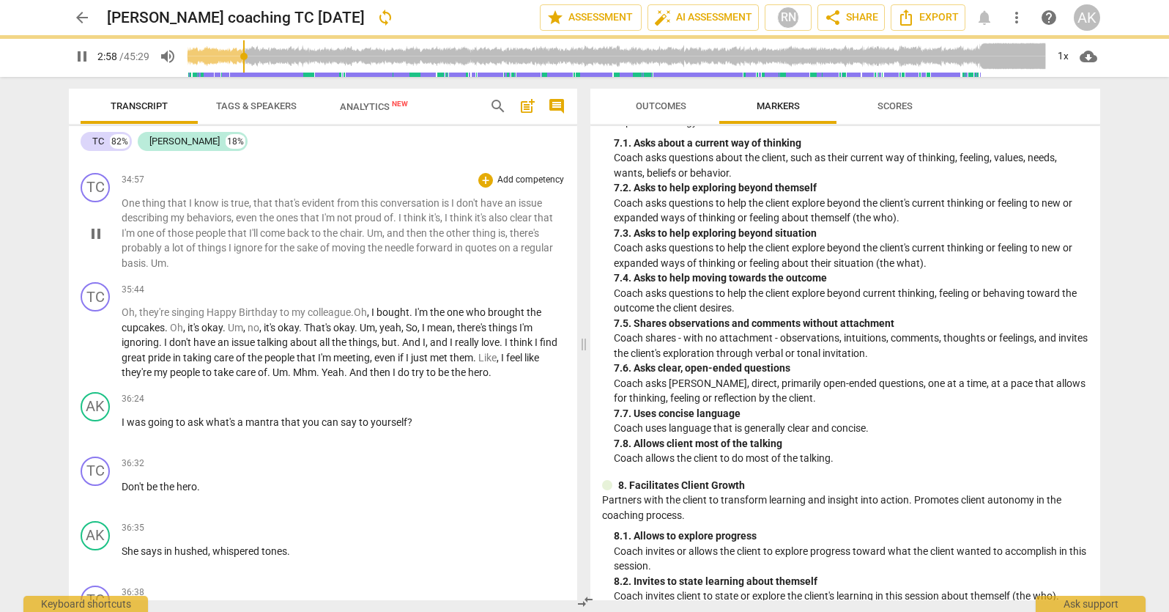
scroll to position [8647, 0]
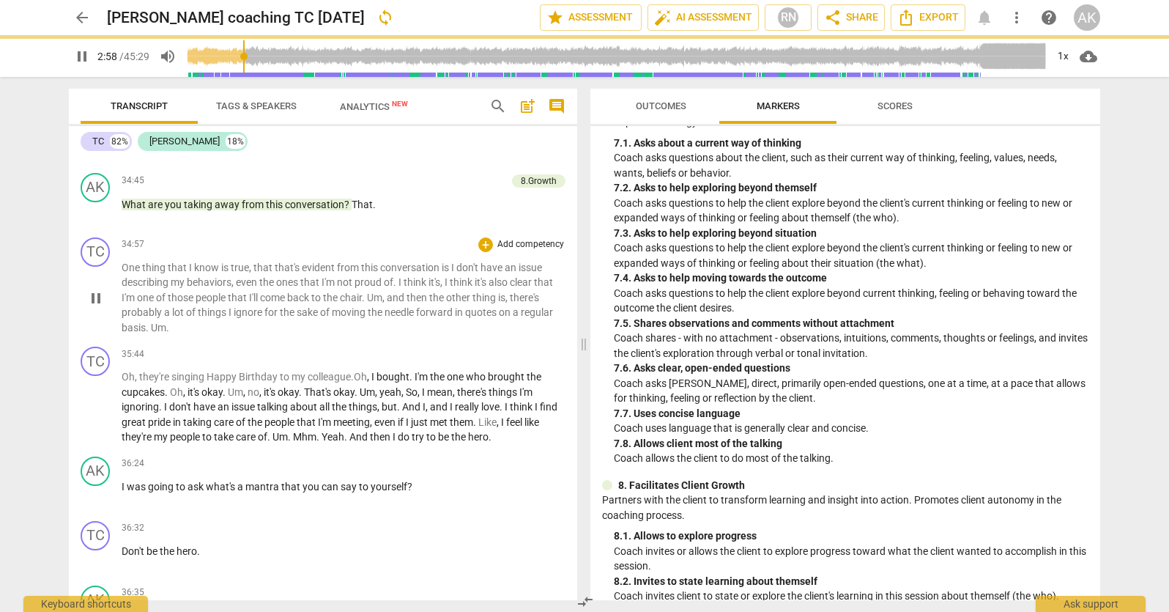
click at [96, 307] on span "pause" at bounding box center [96, 298] width 18 height 18
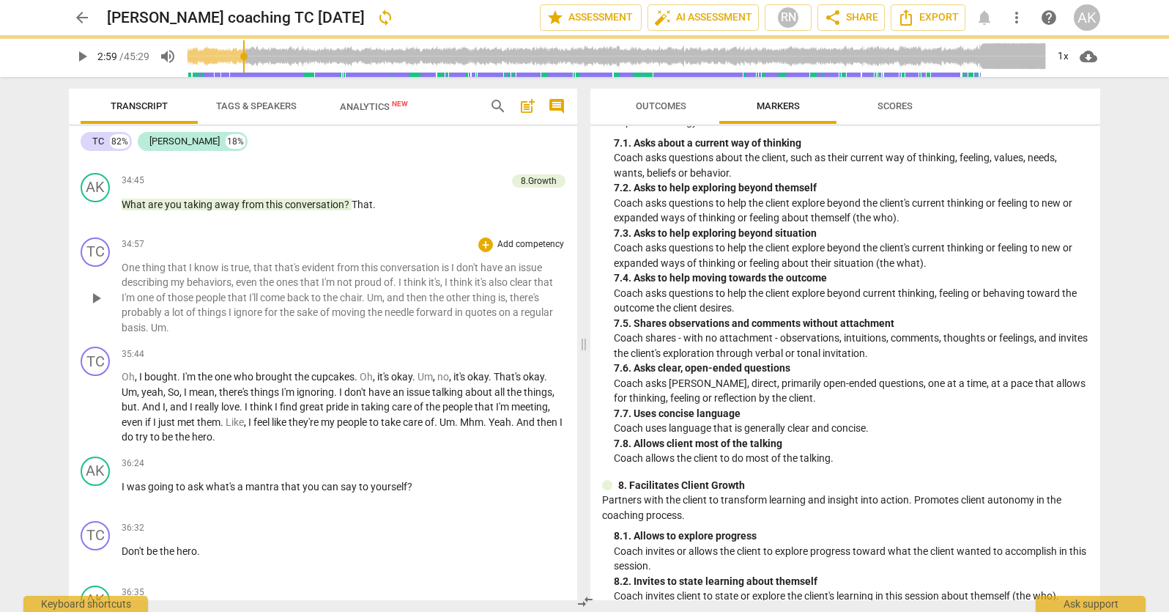
type input "179"
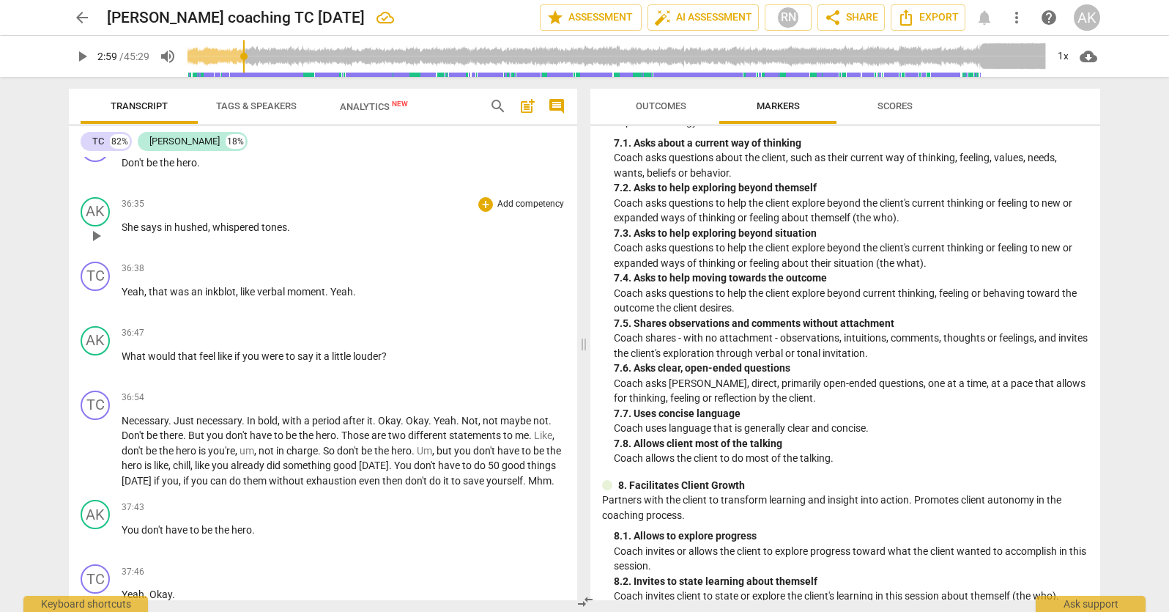
scroll to position [9013, 0]
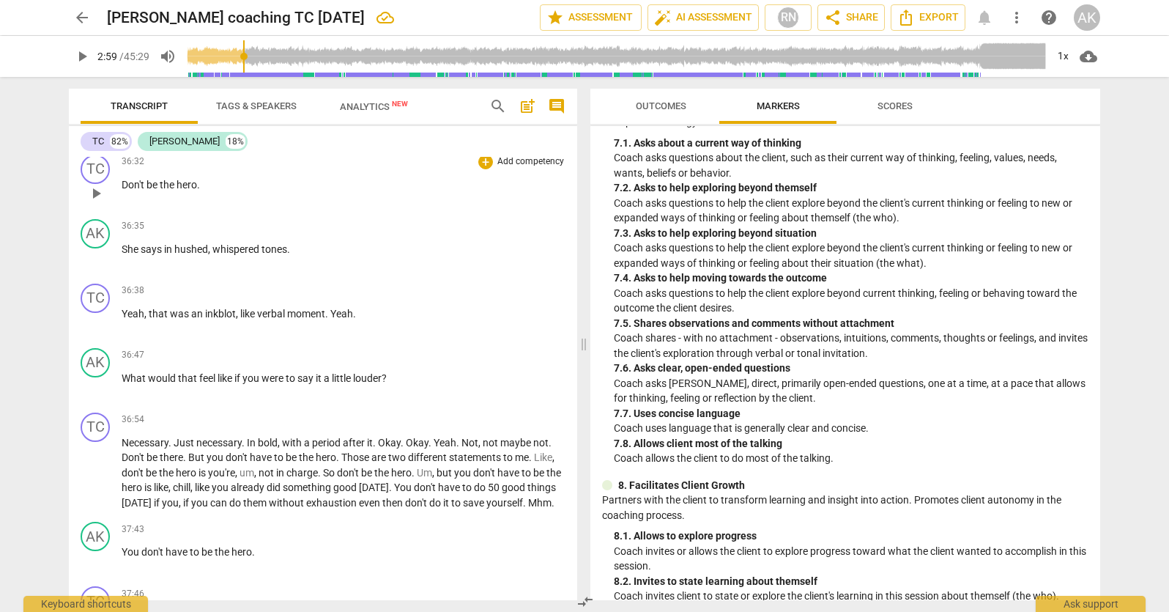
click at [122, 190] on span "Don't" at bounding box center [134, 185] width 25 height 12
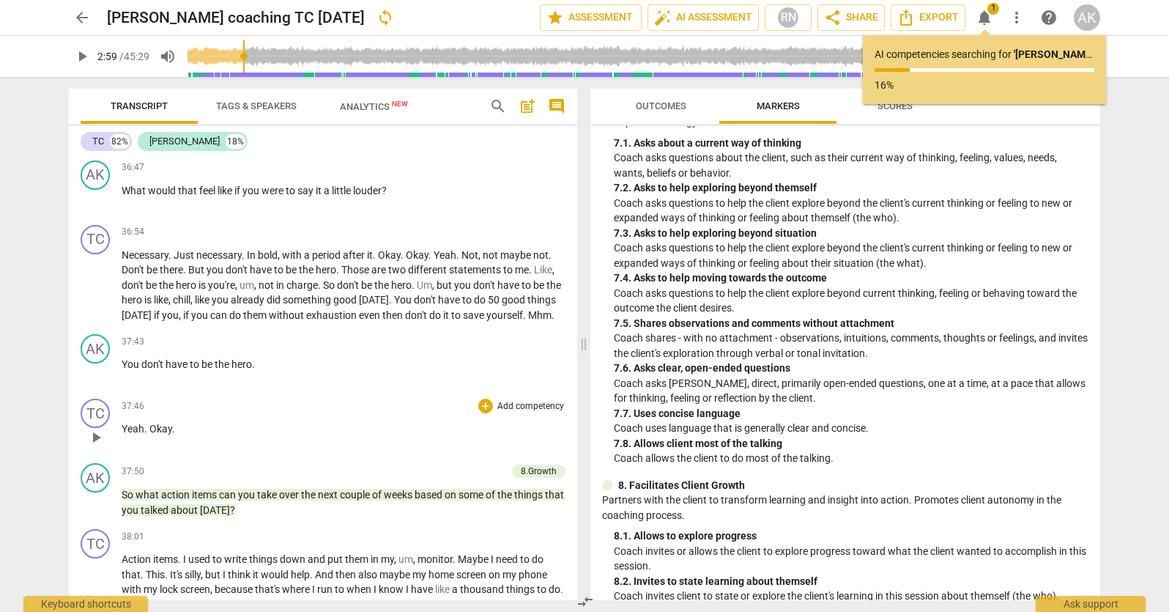
scroll to position [9236, 0]
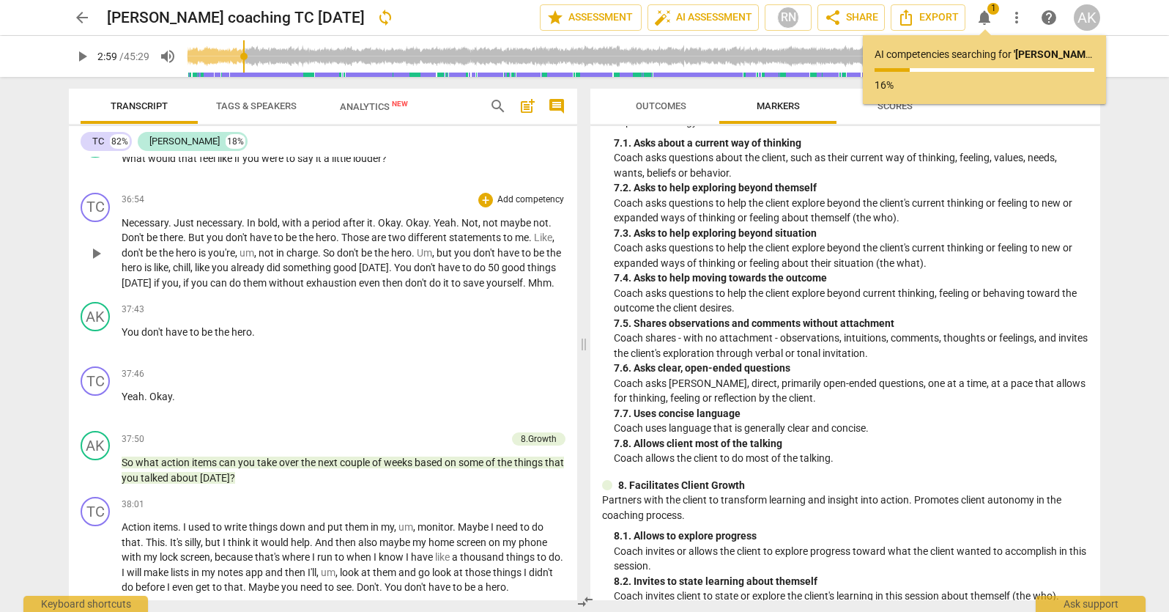
click at [190, 243] on span "But" at bounding box center [197, 237] width 18 height 12
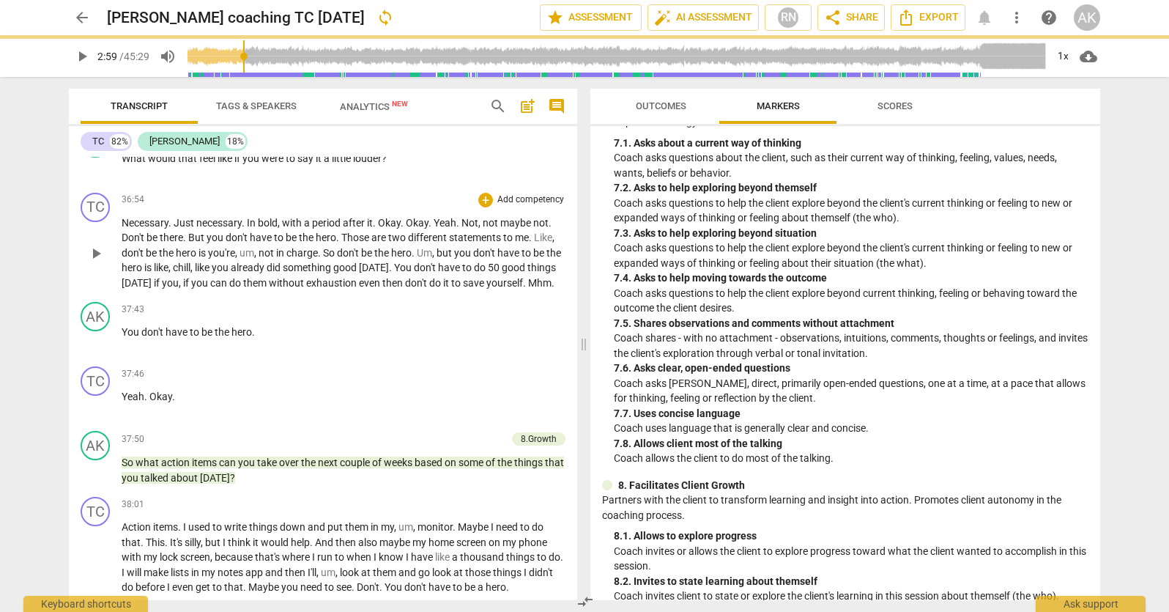
type input "179"
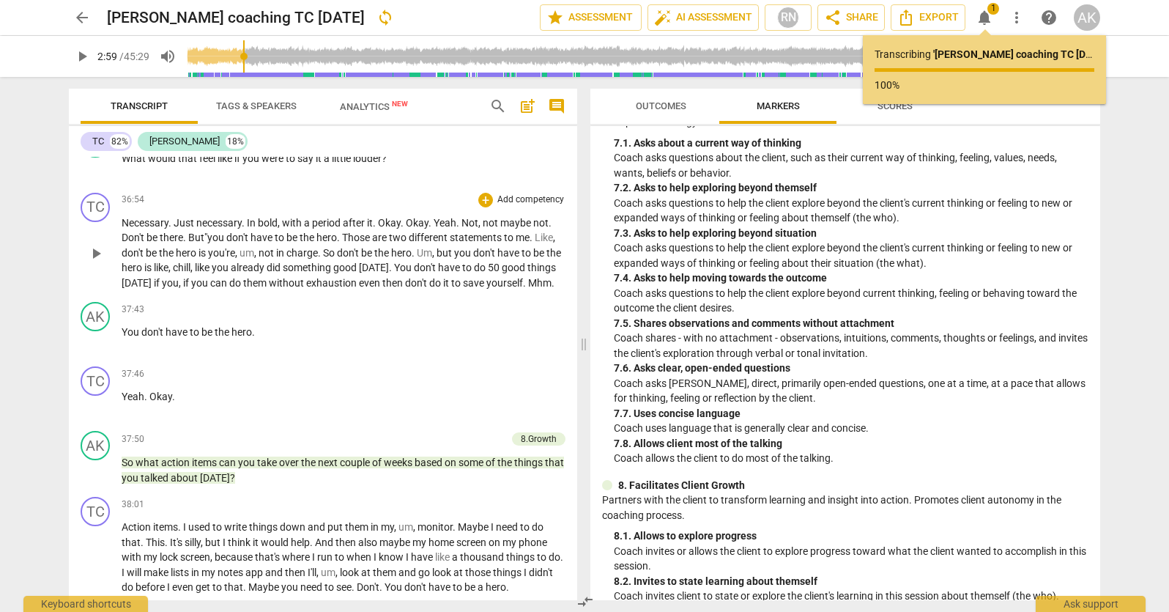
type input "179"
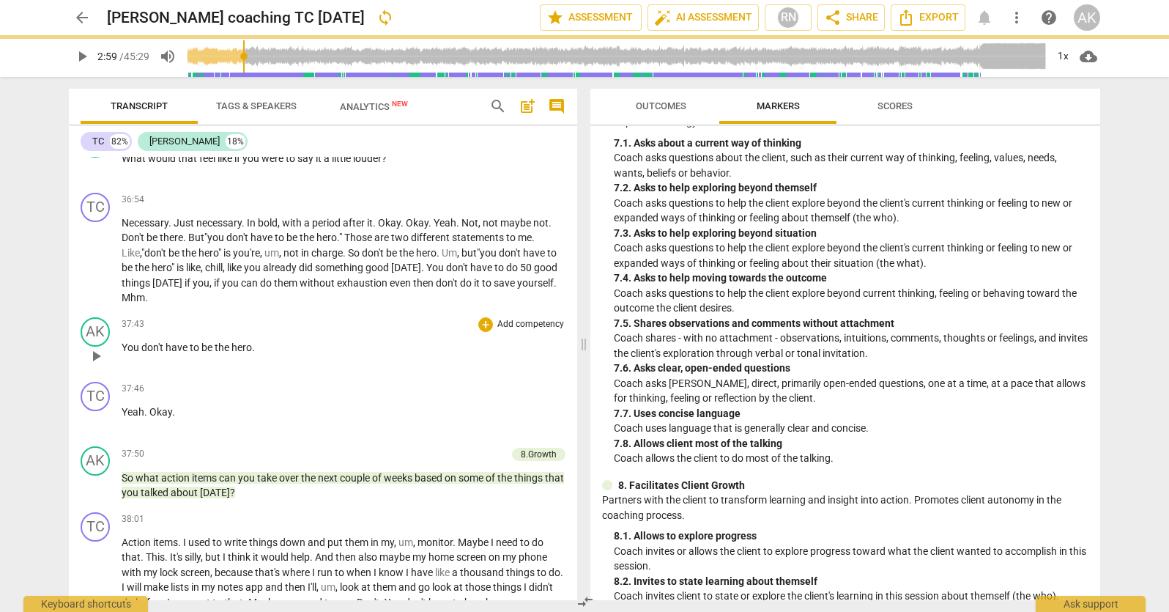
click at [122, 353] on span "You" at bounding box center [132, 347] width 20 height 12
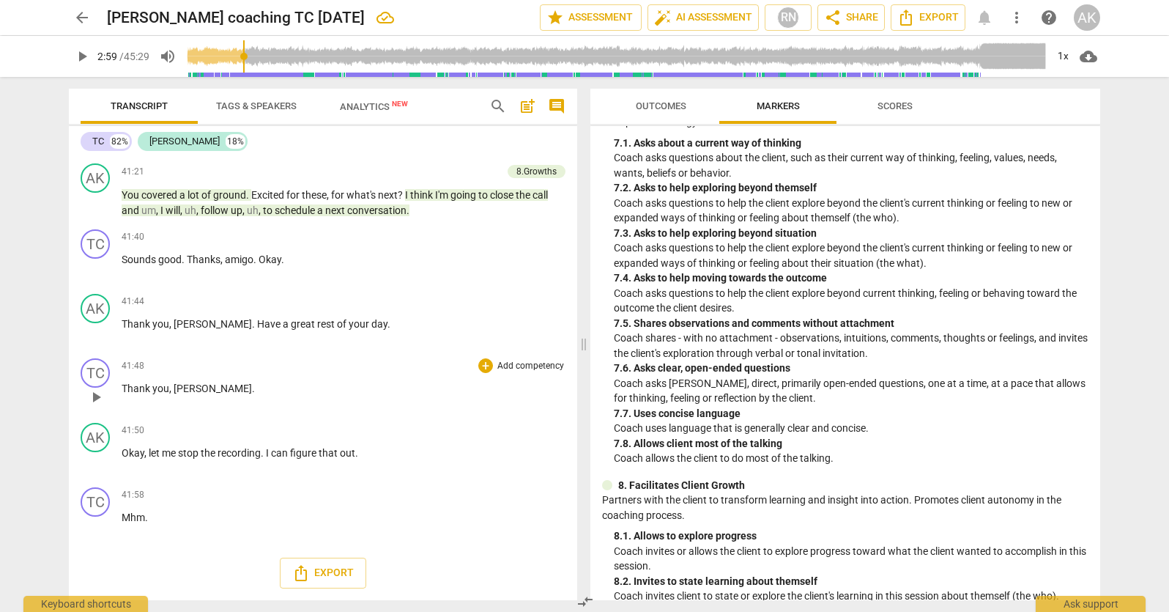
scroll to position [10436, 0]
click at [252, 388] on span "." at bounding box center [253, 388] width 3 height 12
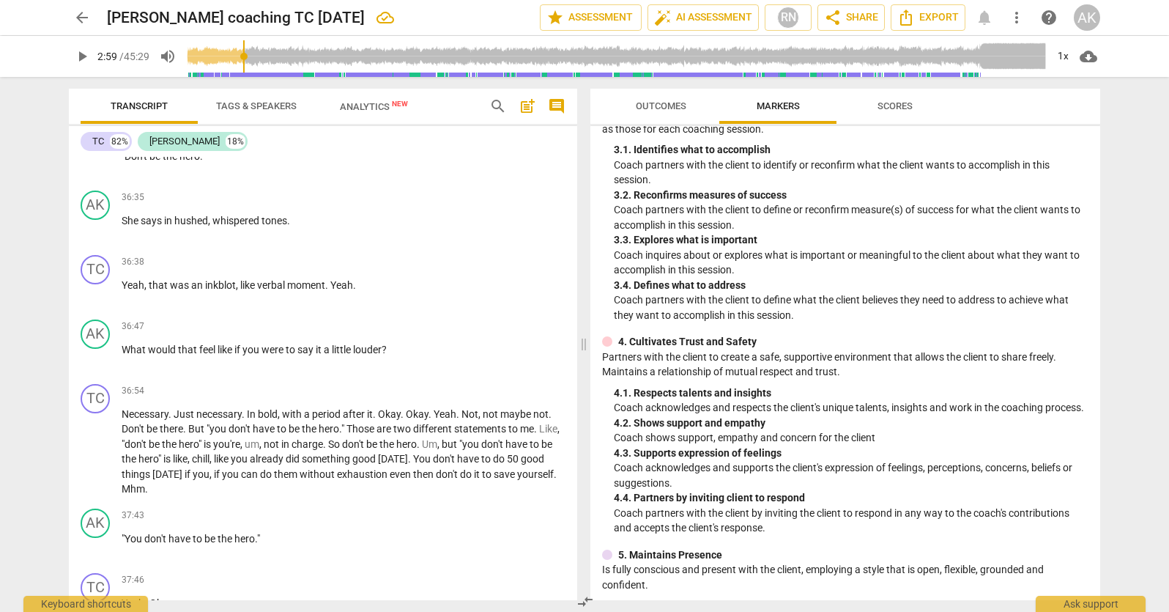
scroll to position [0, 0]
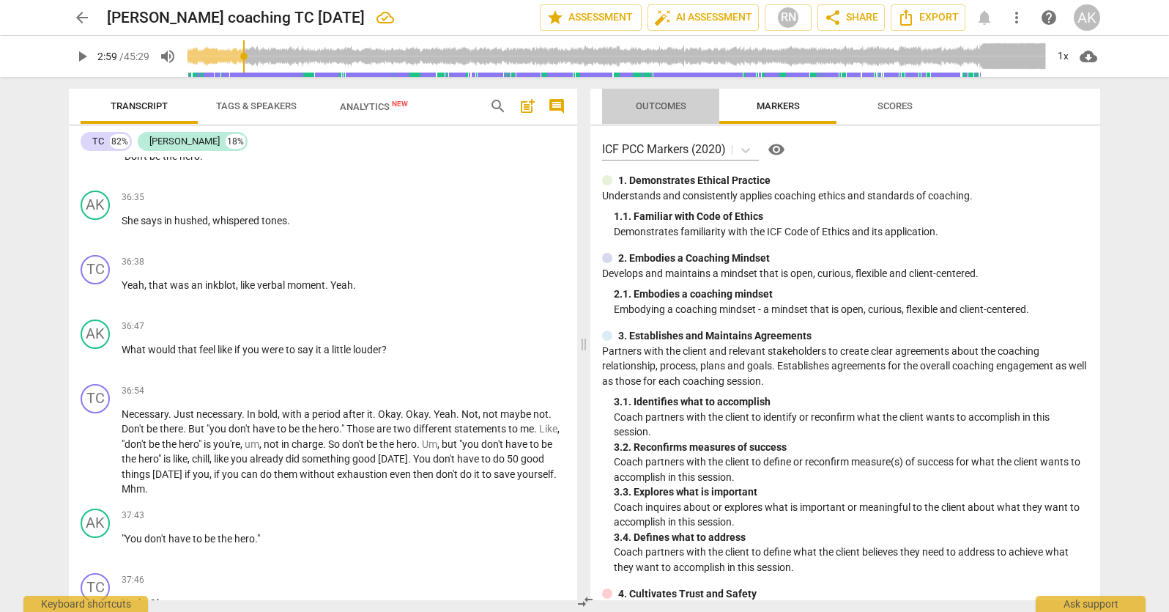
click at [653, 106] on span "Outcomes" at bounding box center [661, 105] width 51 height 11
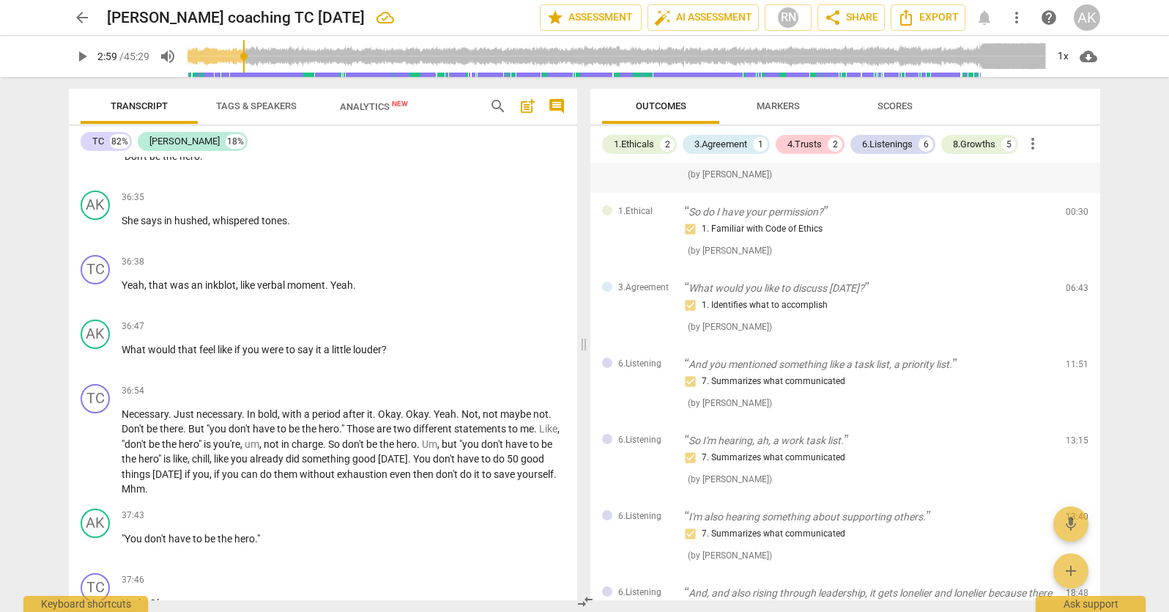
scroll to position [228, 0]
click at [1040, 141] on span "more_vert" at bounding box center [1033, 144] width 18 height 18
click at [625, 144] on div at bounding box center [584, 306] width 1169 height 612
click at [713, 141] on div "3.Agreement" at bounding box center [720, 144] width 53 height 15
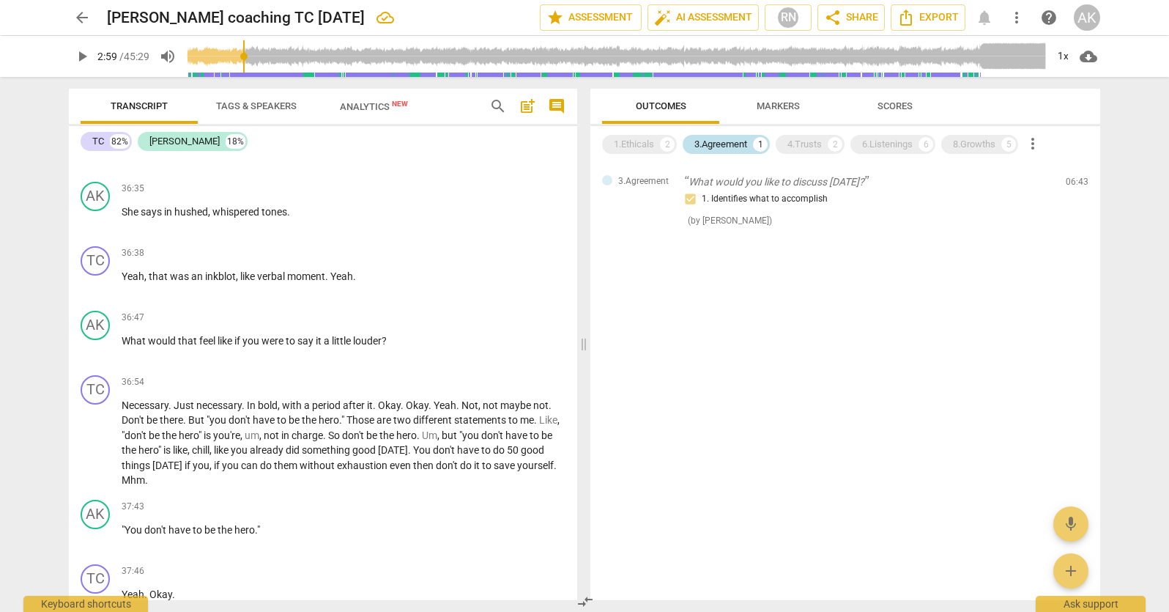
scroll to position [9036, 0]
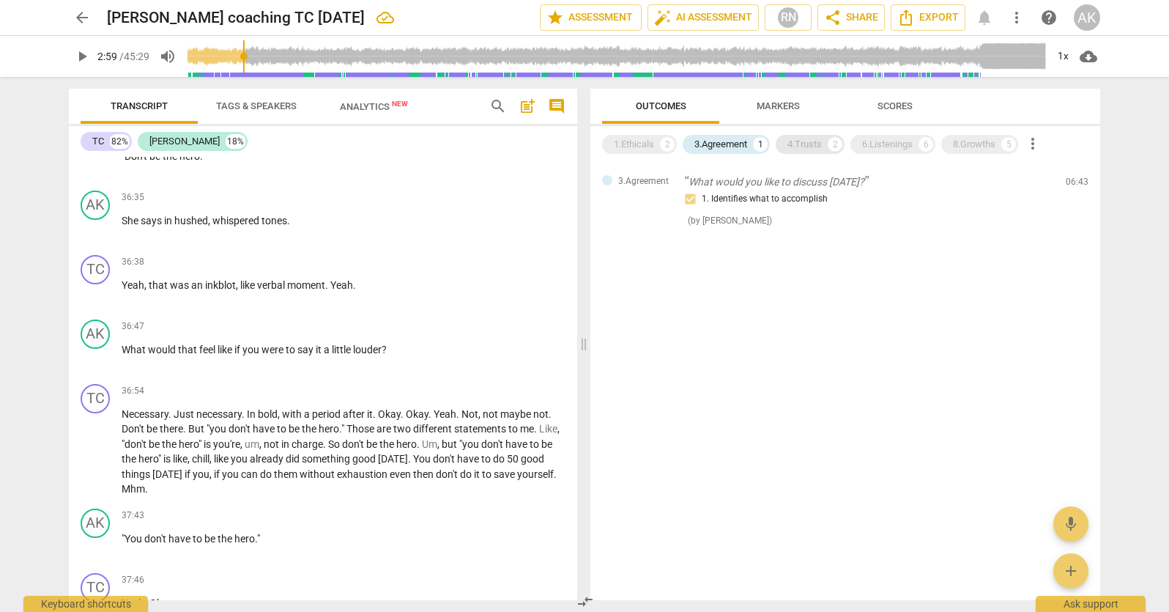
click at [822, 138] on div "4.Trusts" at bounding box center [805, 144] width 34 height 15
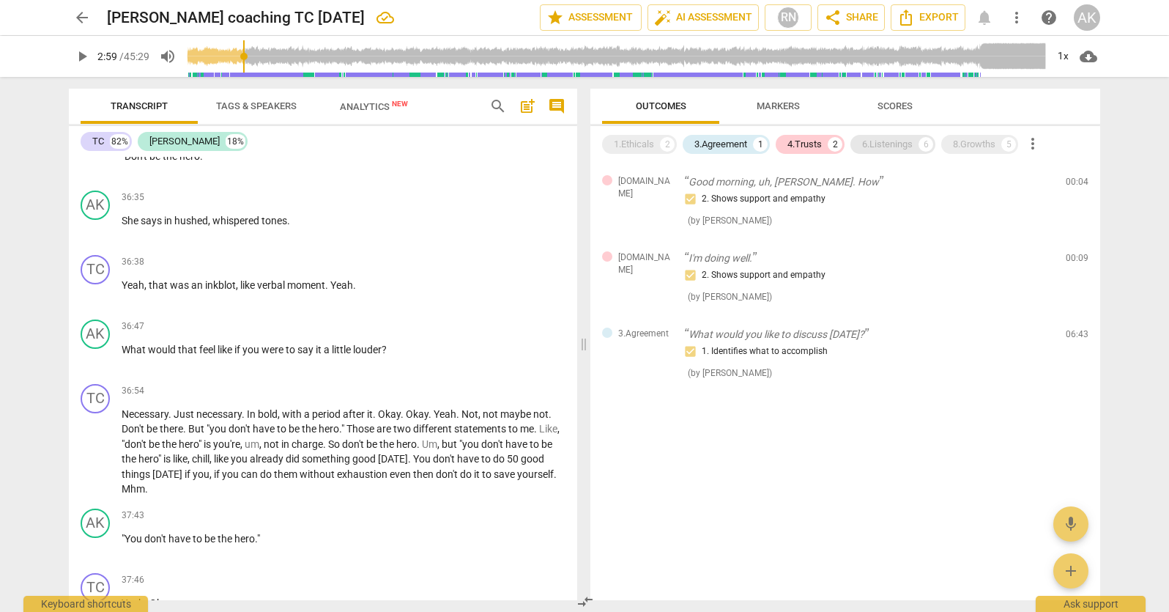
click at [882, 140] on div "6.Listenings" at bounding box center [887, 144] width 51 height 15
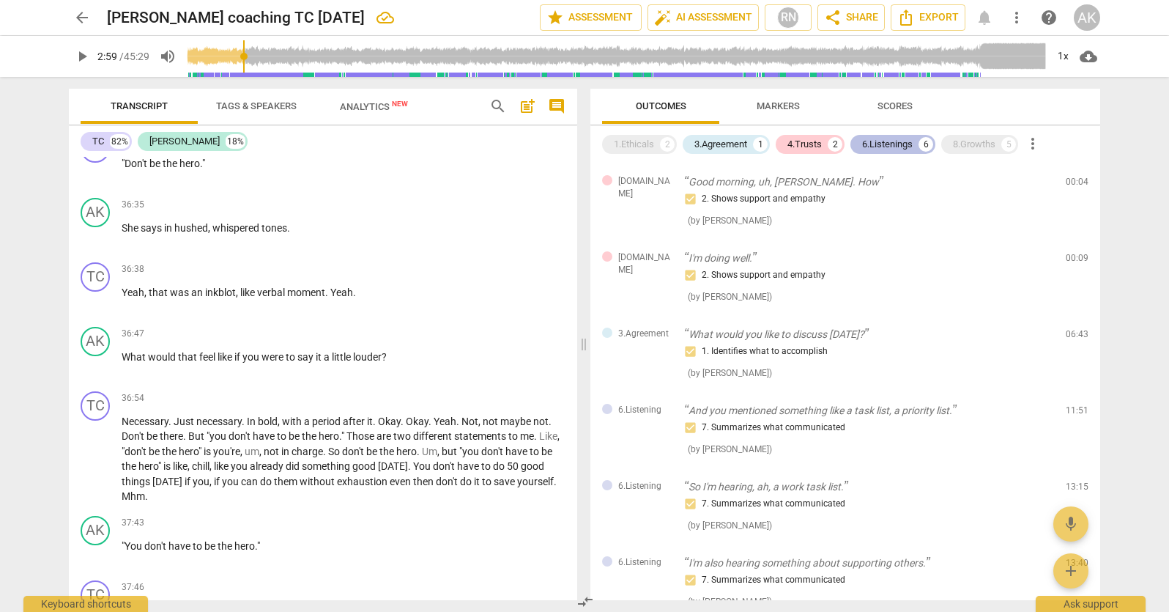
scroll to position [9043, 0]
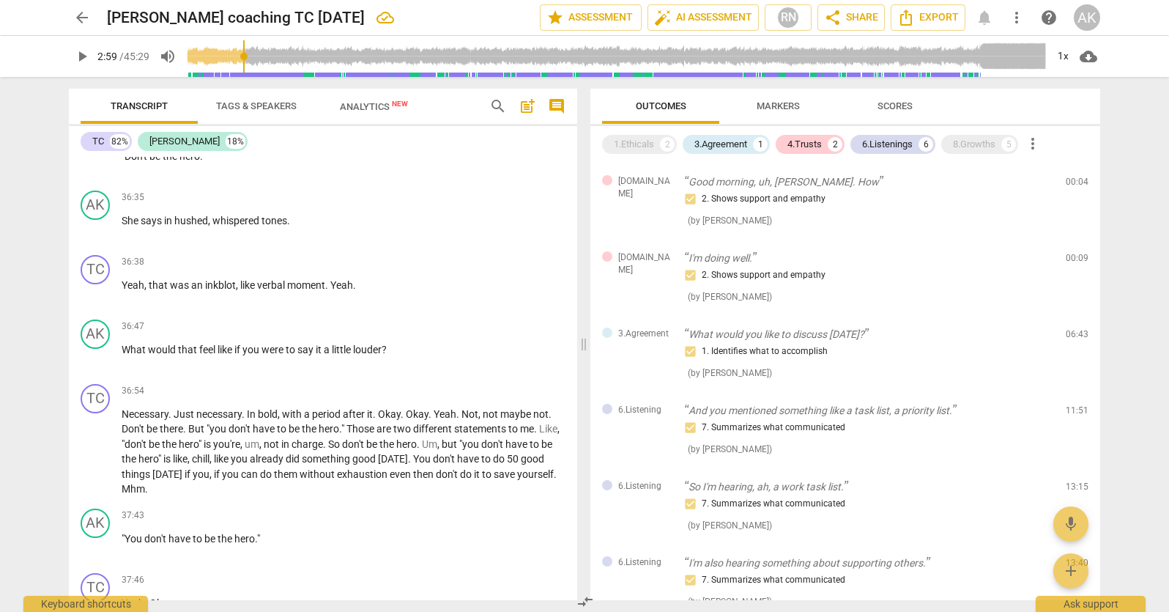
click at [794, 111] on span "Markers" at bounding box center [778, 107] width 78 height 20
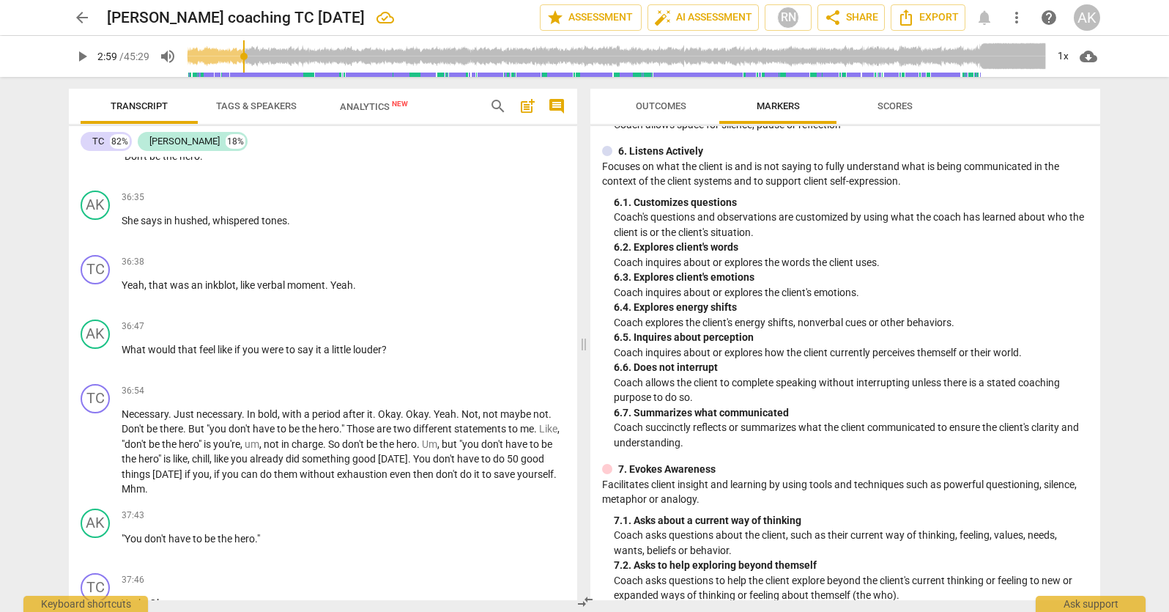
scroll to position [806, 0]
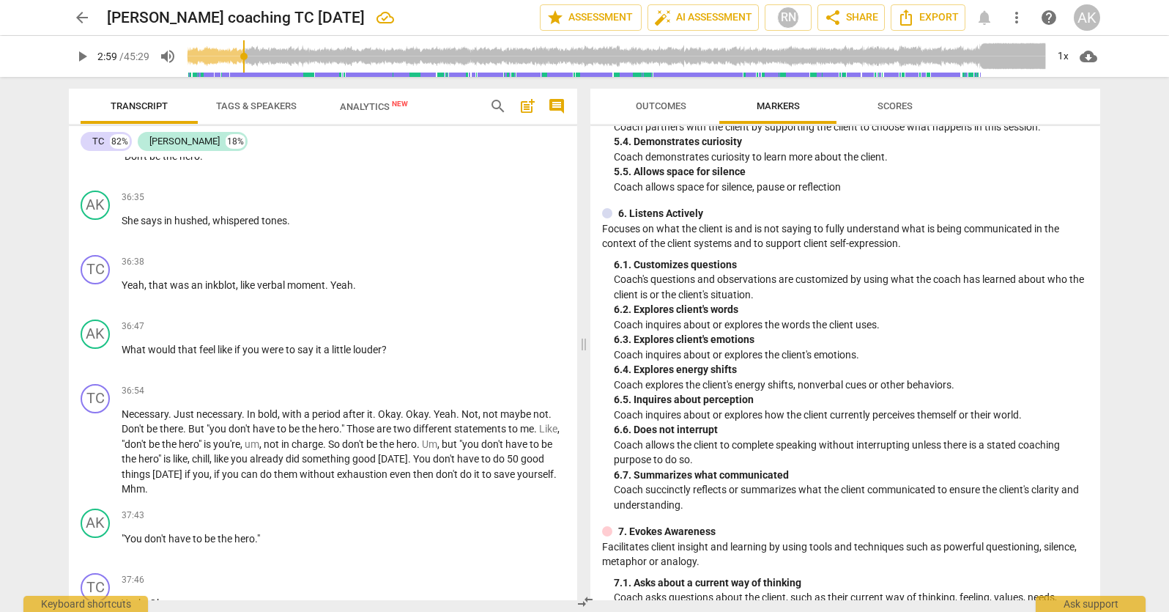
click at [910, 103] on span "Scores" at bounding box center [895, 105] width 35 height 11
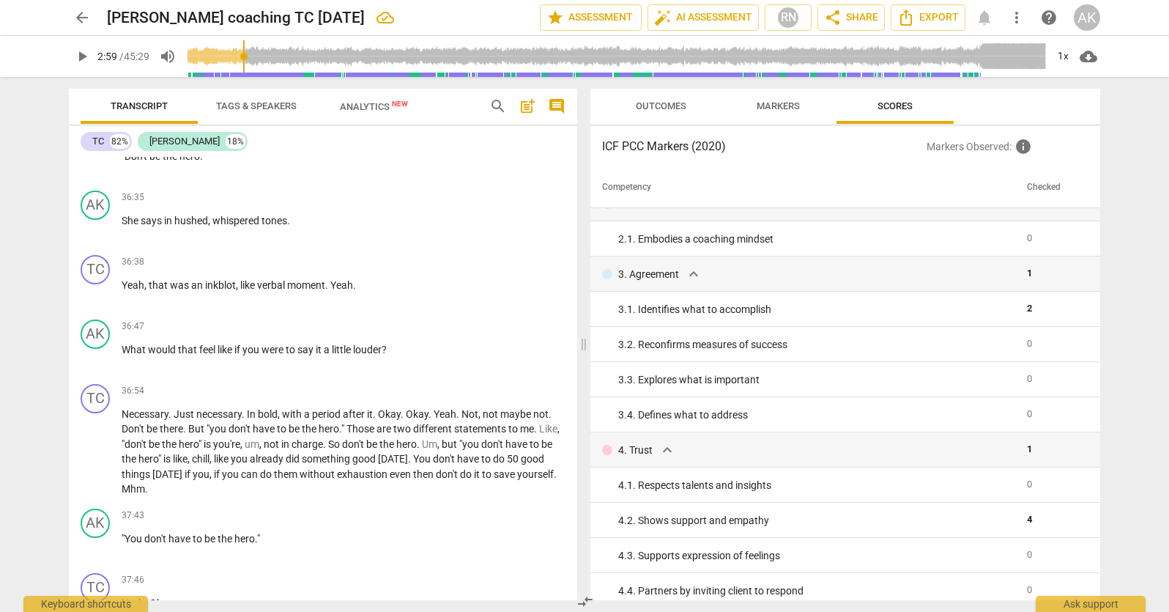
scroll to position [0, 0]
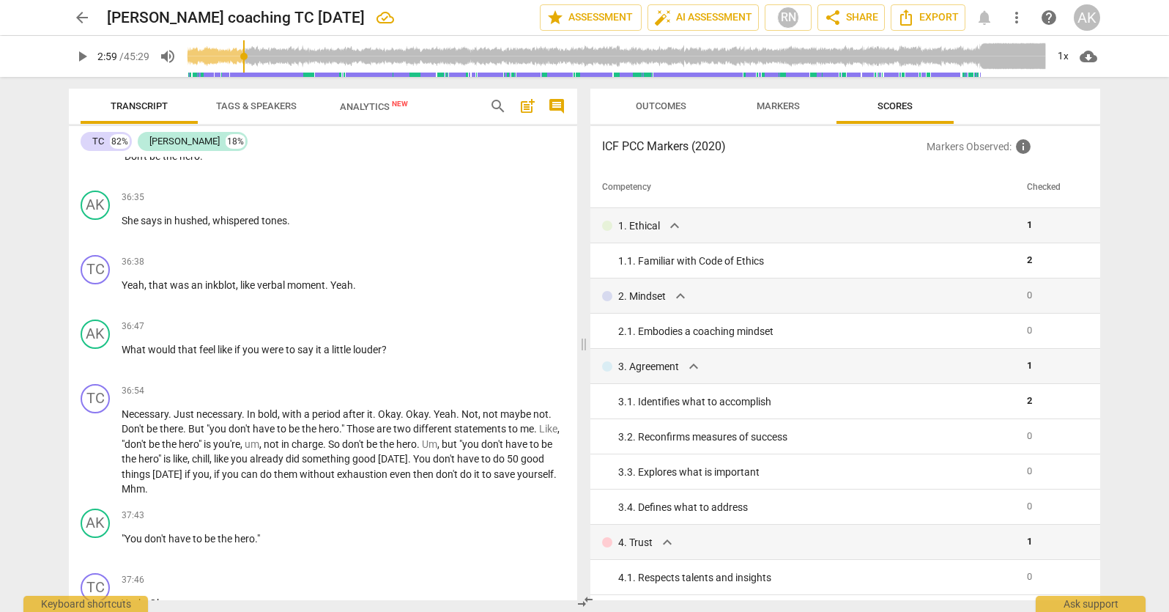
click at [664, 102] on span "Outcomes" at bounding box center [661, 105] width 51 height 11
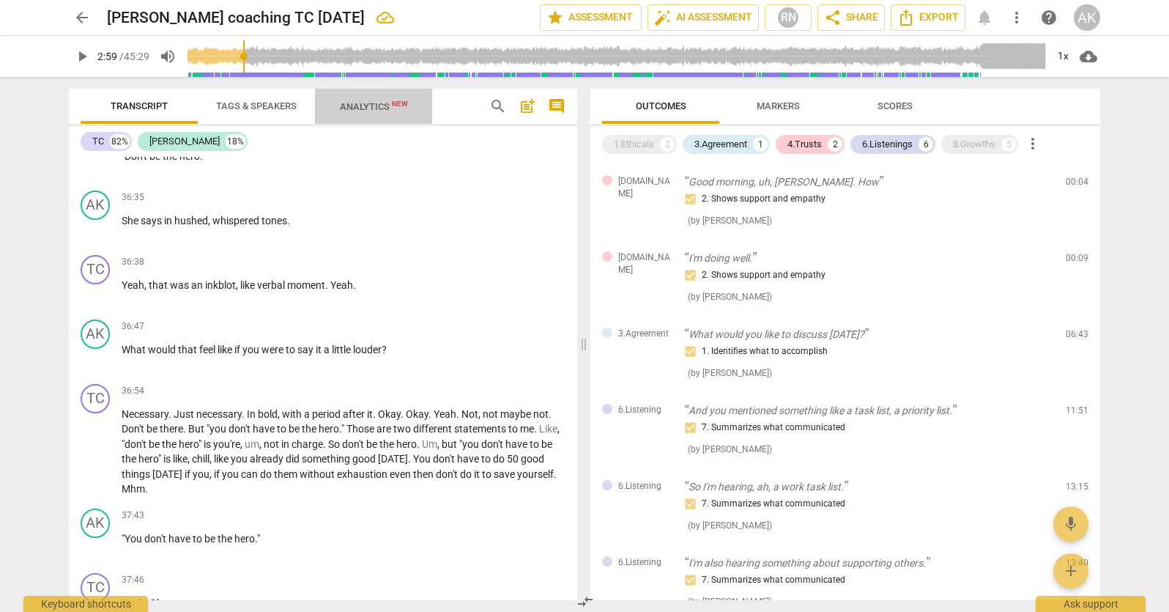
click at [372, 108] on span "Analytics New" at bounding box center [374, 106] width 68 height 11
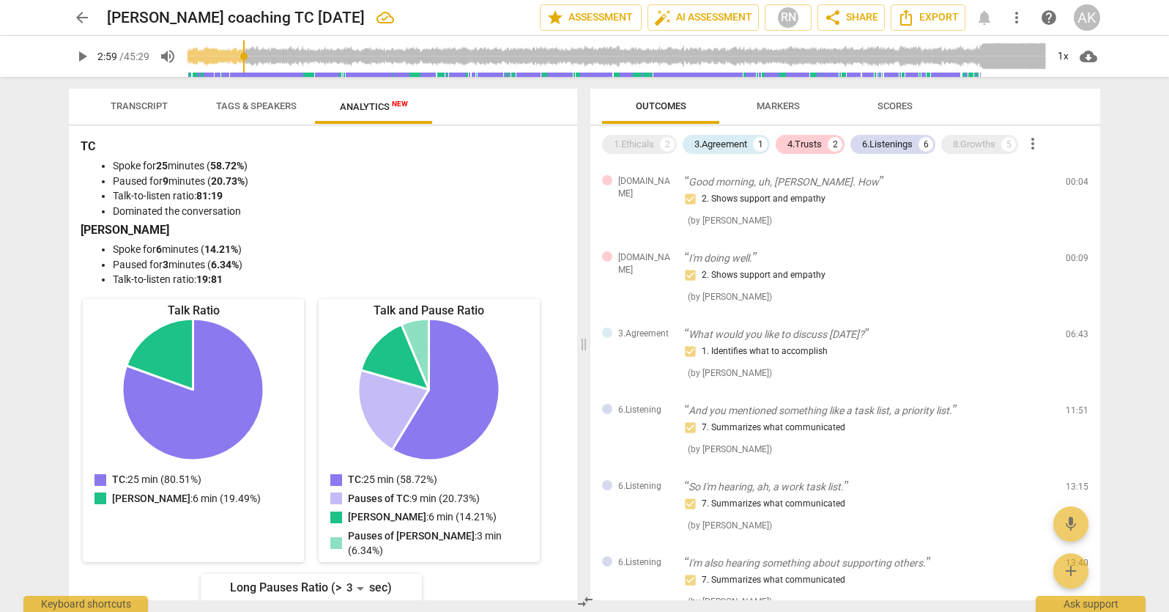
click at [155, 100] on span "Transcript" at bounding box center [139, 105] width 57 height 11
